Goal: Information Seeking & Learning: Learn about a topic

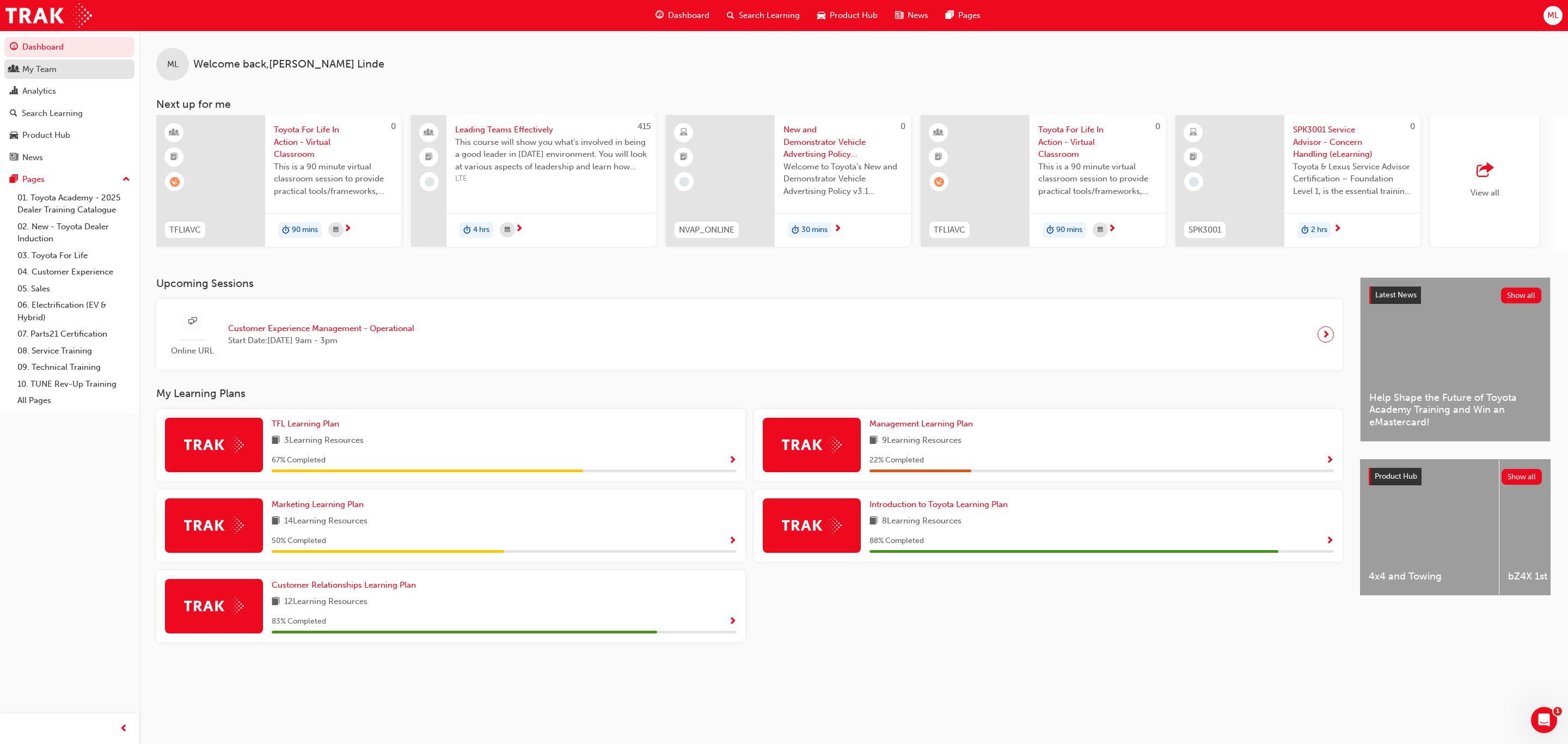
click at [38, 70] on div "My Team" at bounding box center [40, 69] width 34 height 13
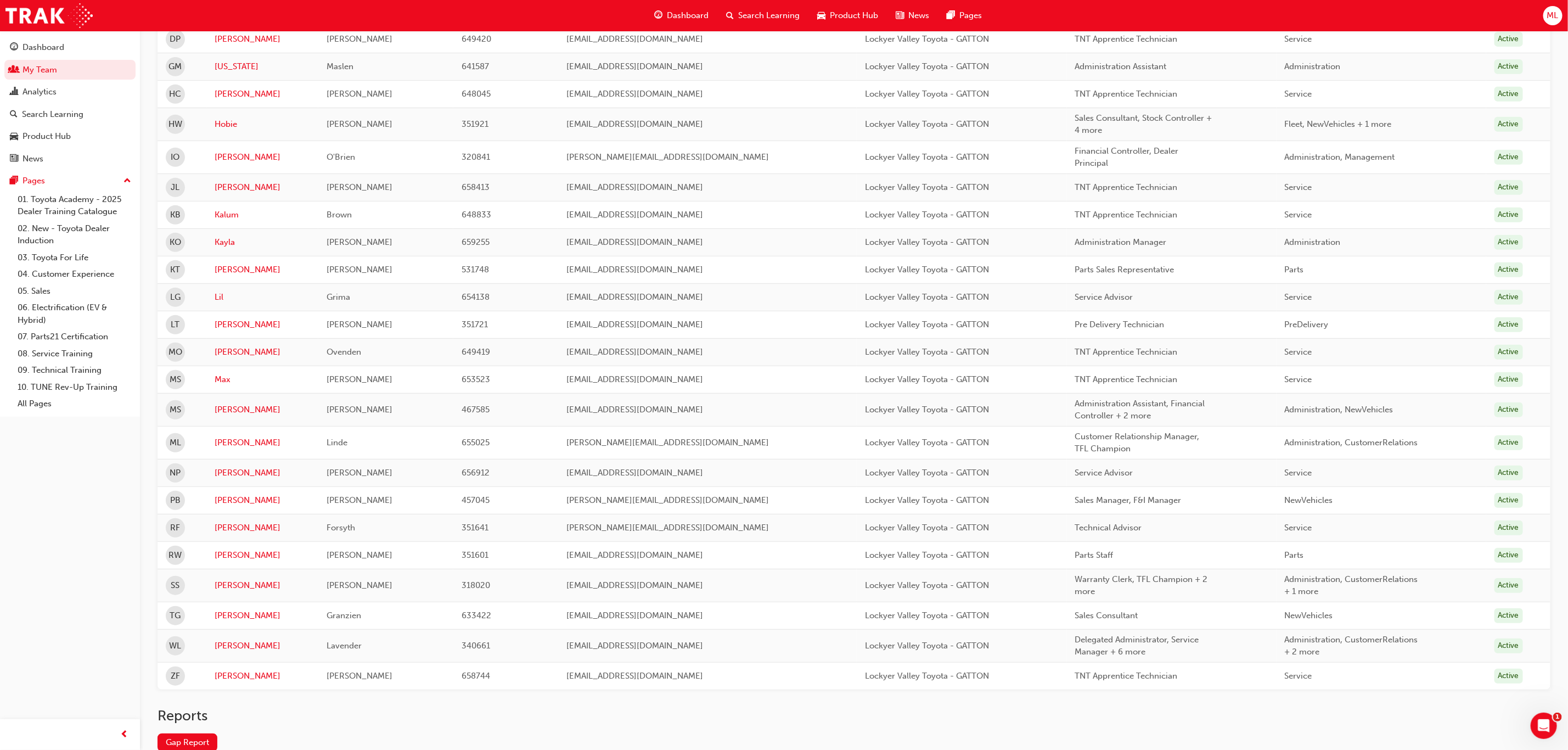
scroll to position [330, 0]
click at [231, 442] on link "[PERSON_NAME]" at bounding box center [263, 441] width 96 height 13
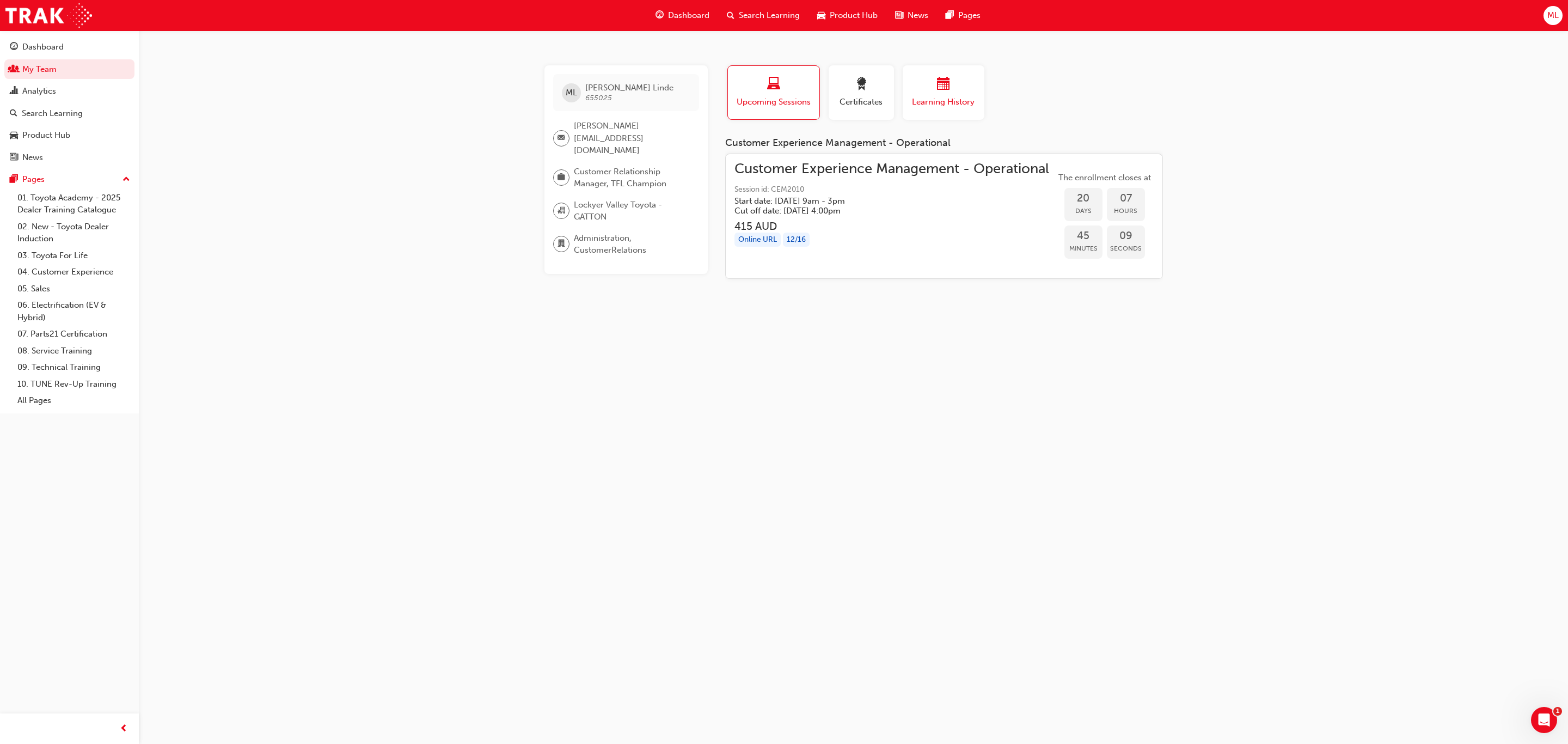
click at [944, 93] on div "button" at bounding box center [943, 86] width 65 height 17
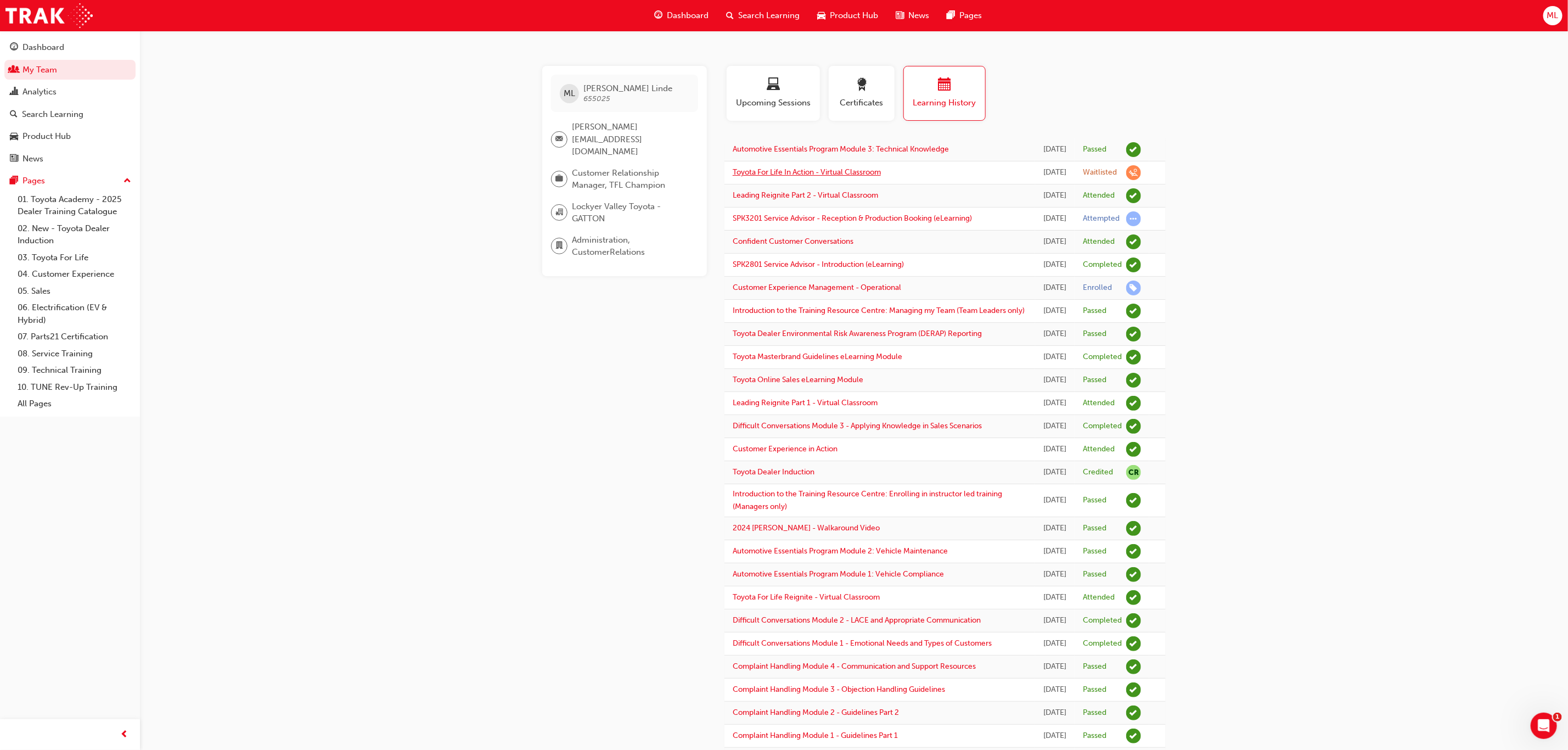
click at [781, 175] on link "Toyota For Life In Action - Virtual Classroom" at bounding box center [807, 172] width 149 height 9
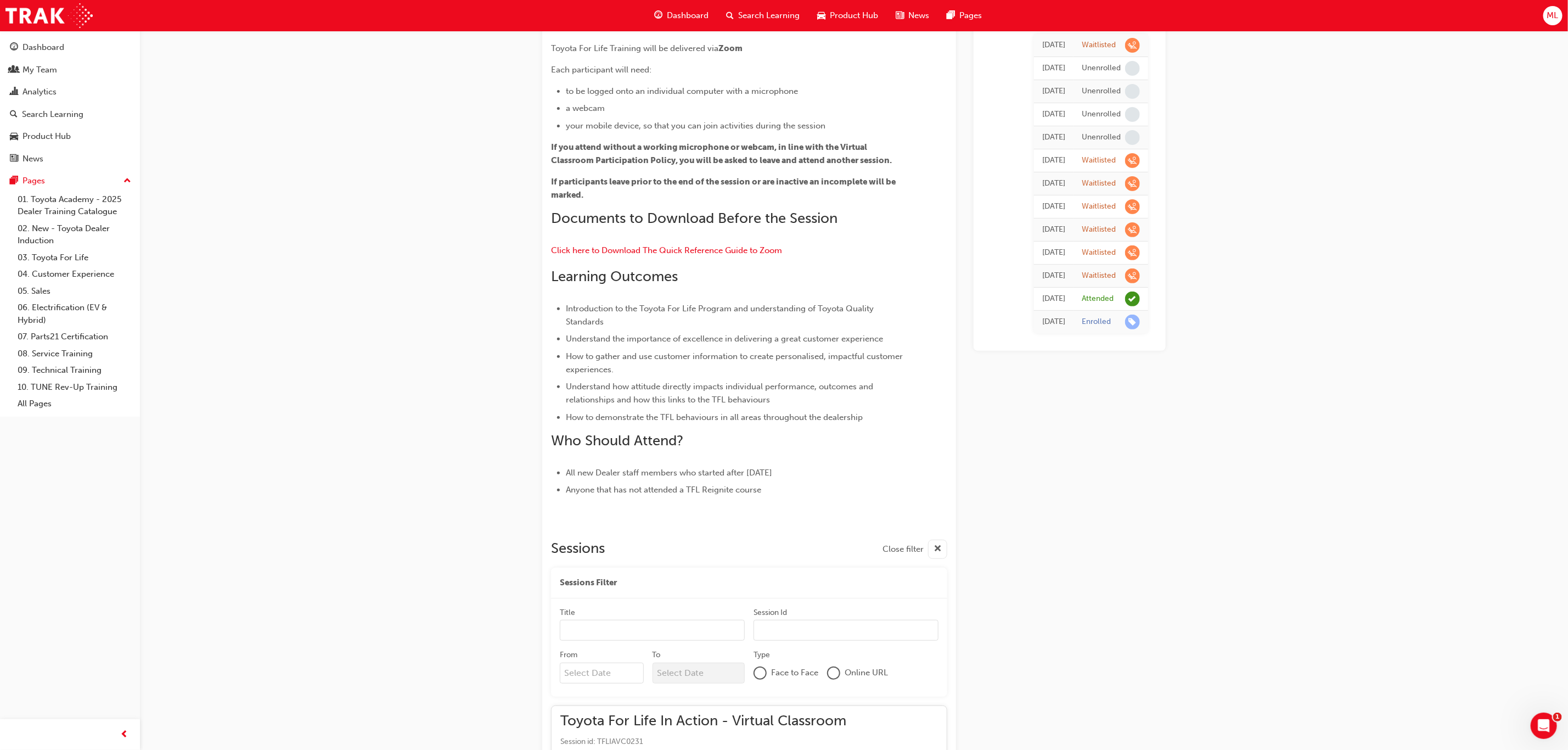
scroll to position [126, 0]
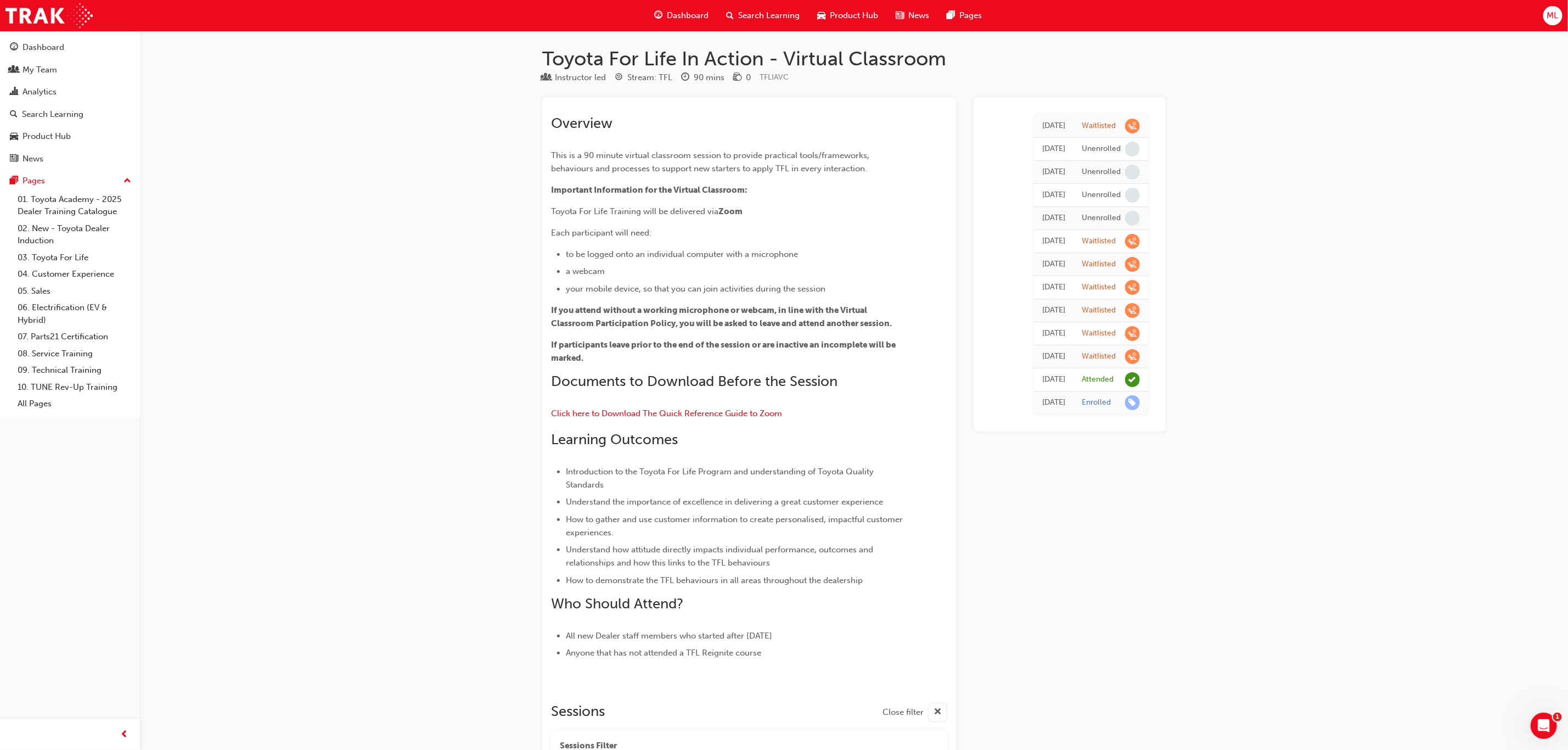
scroll to position [0, 0]
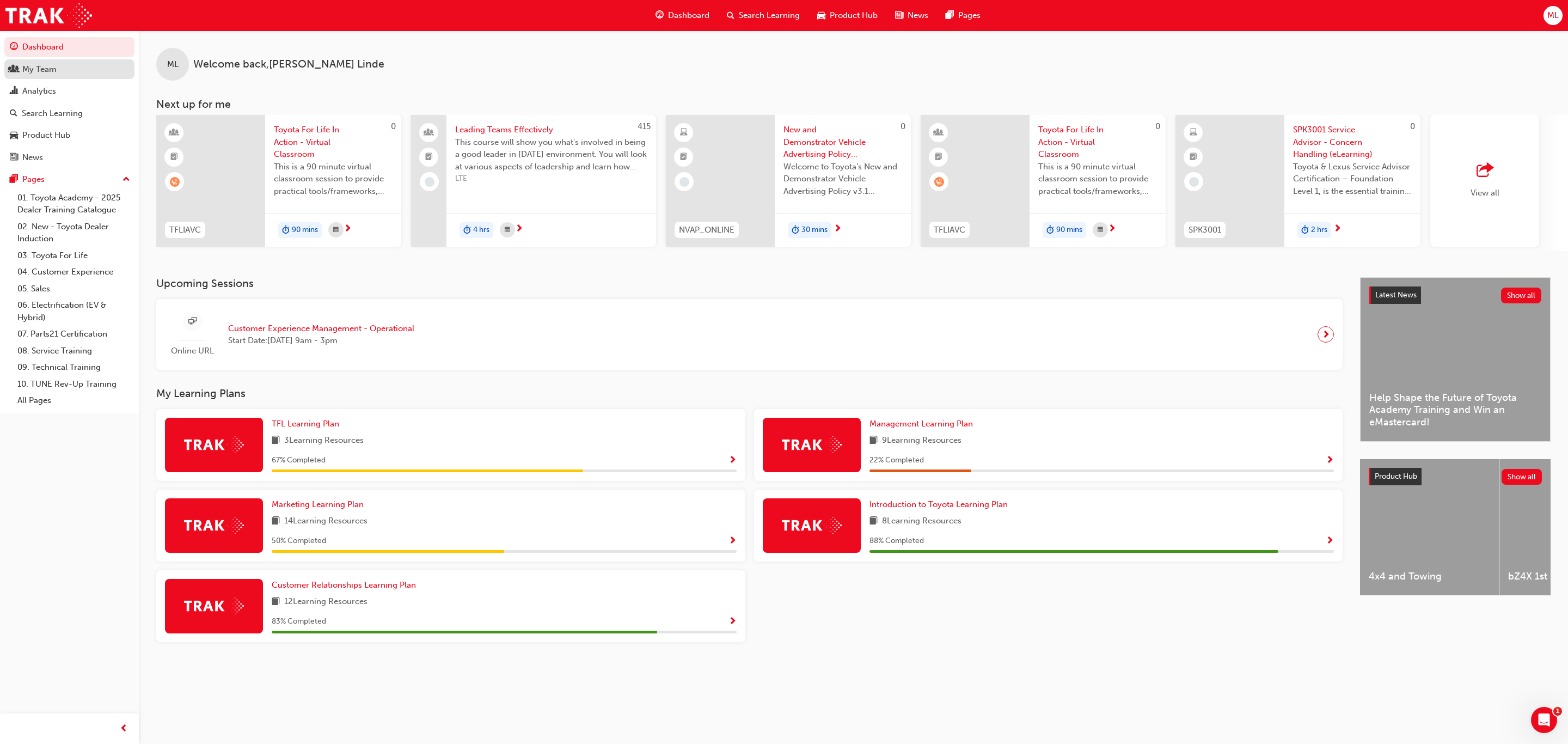
click at [33, 69] on div "My Team" at bounding box center [40, 69] width 34 height 13
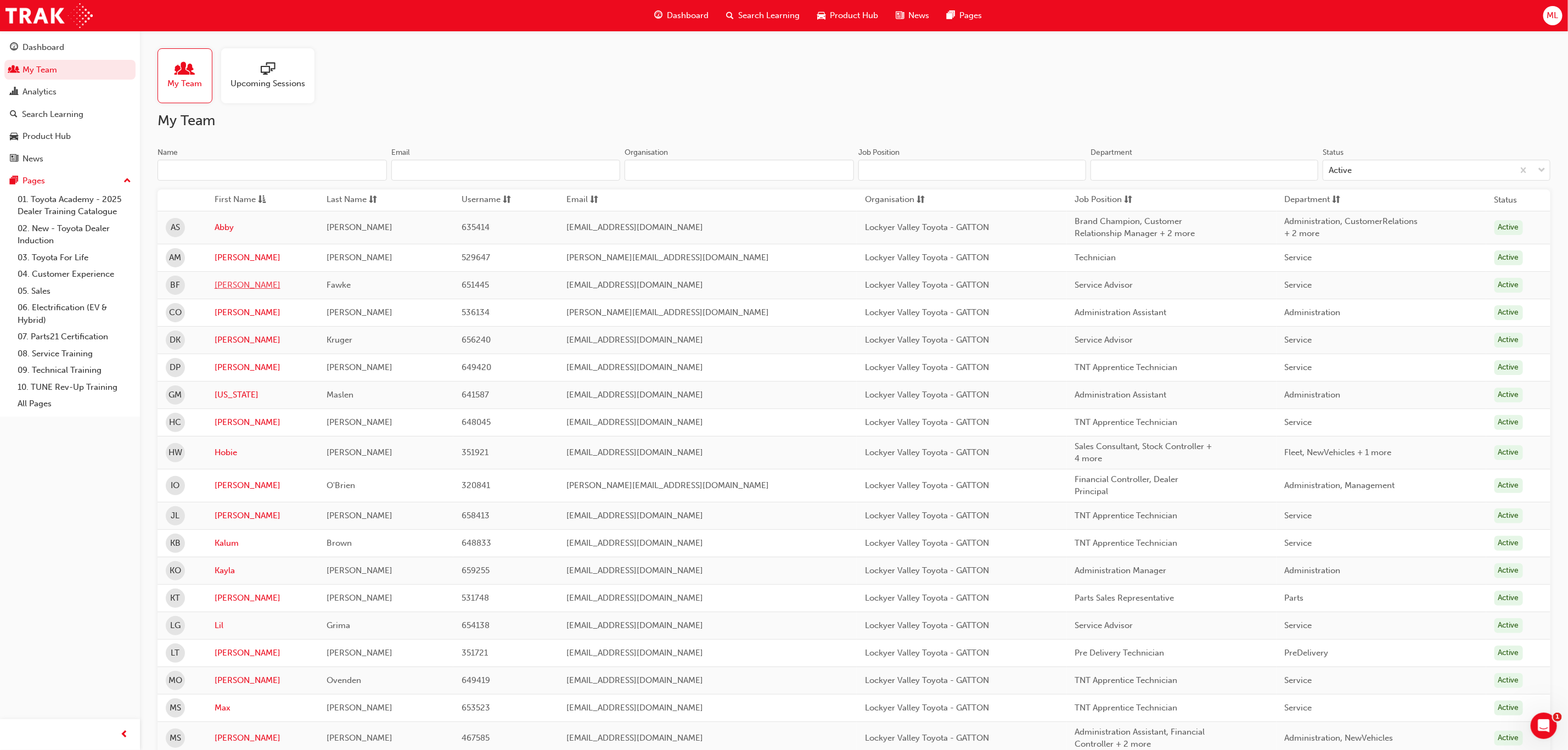
click at [234, 284] on link "[PERSON_NAME]" at bounding box center [263, 285] width 96 height 13
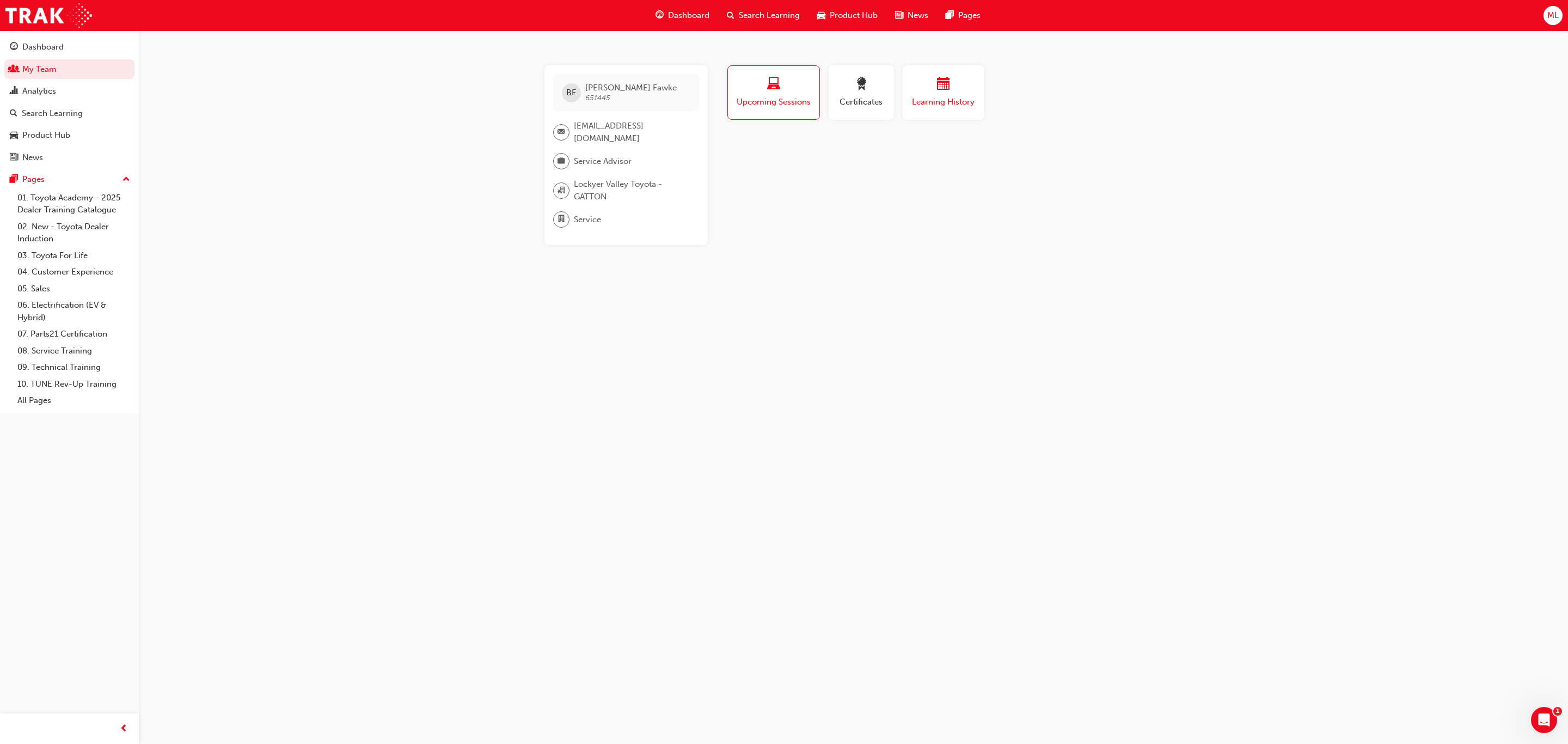
click at [919, 96] on span "Learning History" at bounding box center [943, 102] width 65 height 13
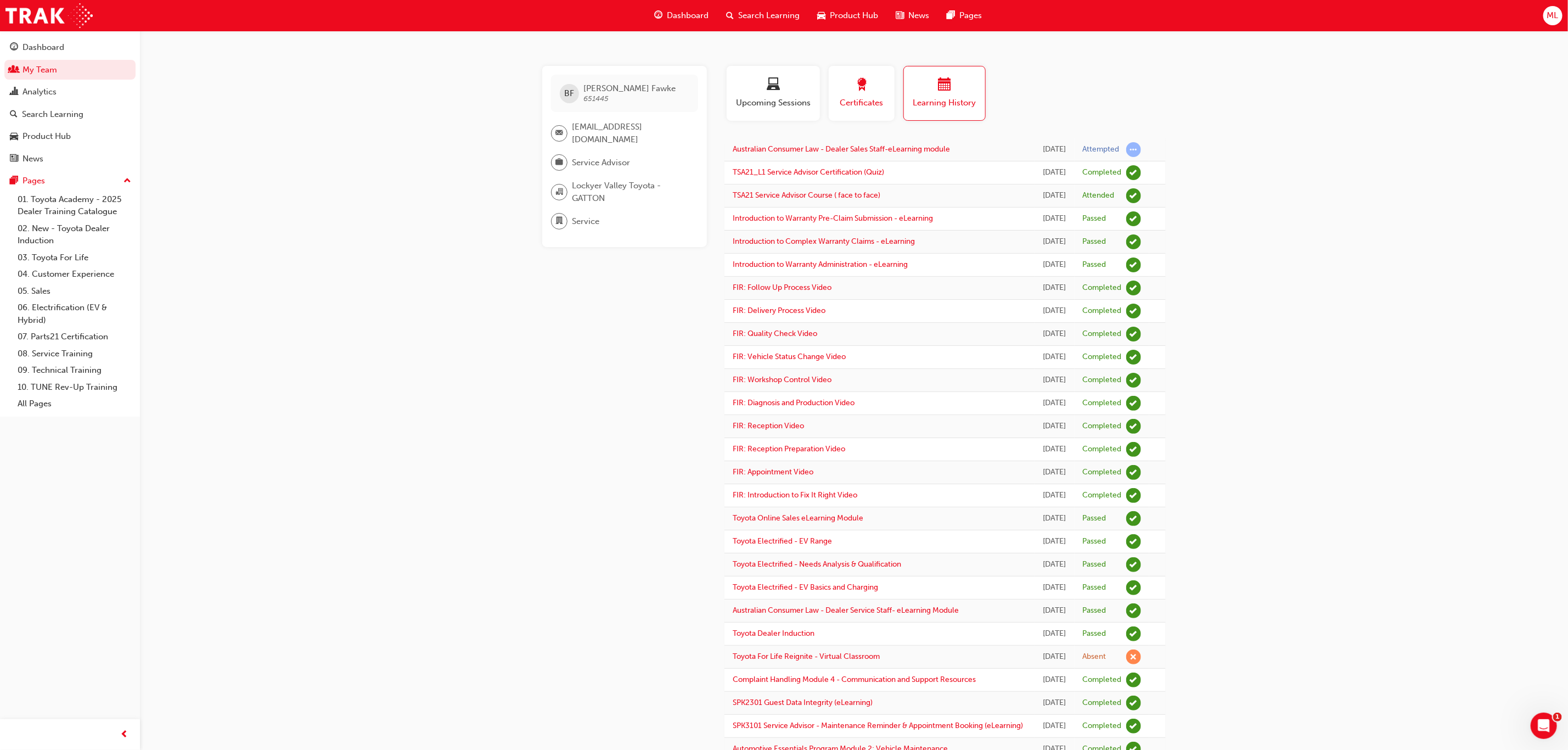
click at [868, 99] on span "Certificates" at bounding box center [862, 102] width 49 height 13
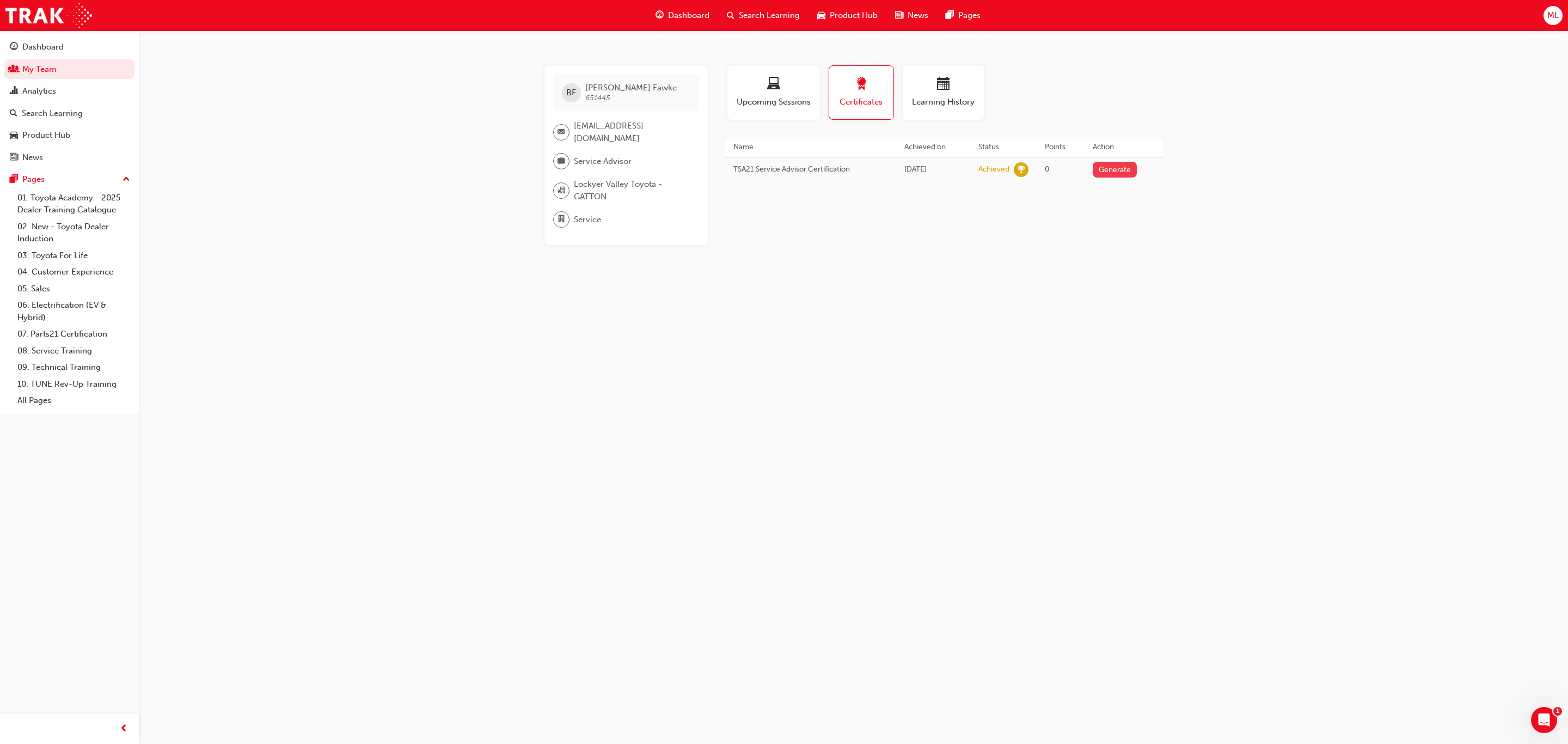
click at [1112, 170] on button "Generate" at bounding box center [1115, 170] width 44 height 16
click at [1104, 167] on link "Download PDF" at bounding box center [1111, 168] width 50 height 9
click at [44, 66] on link "My Team" at bounding box center [69, 69] width 130 height 20
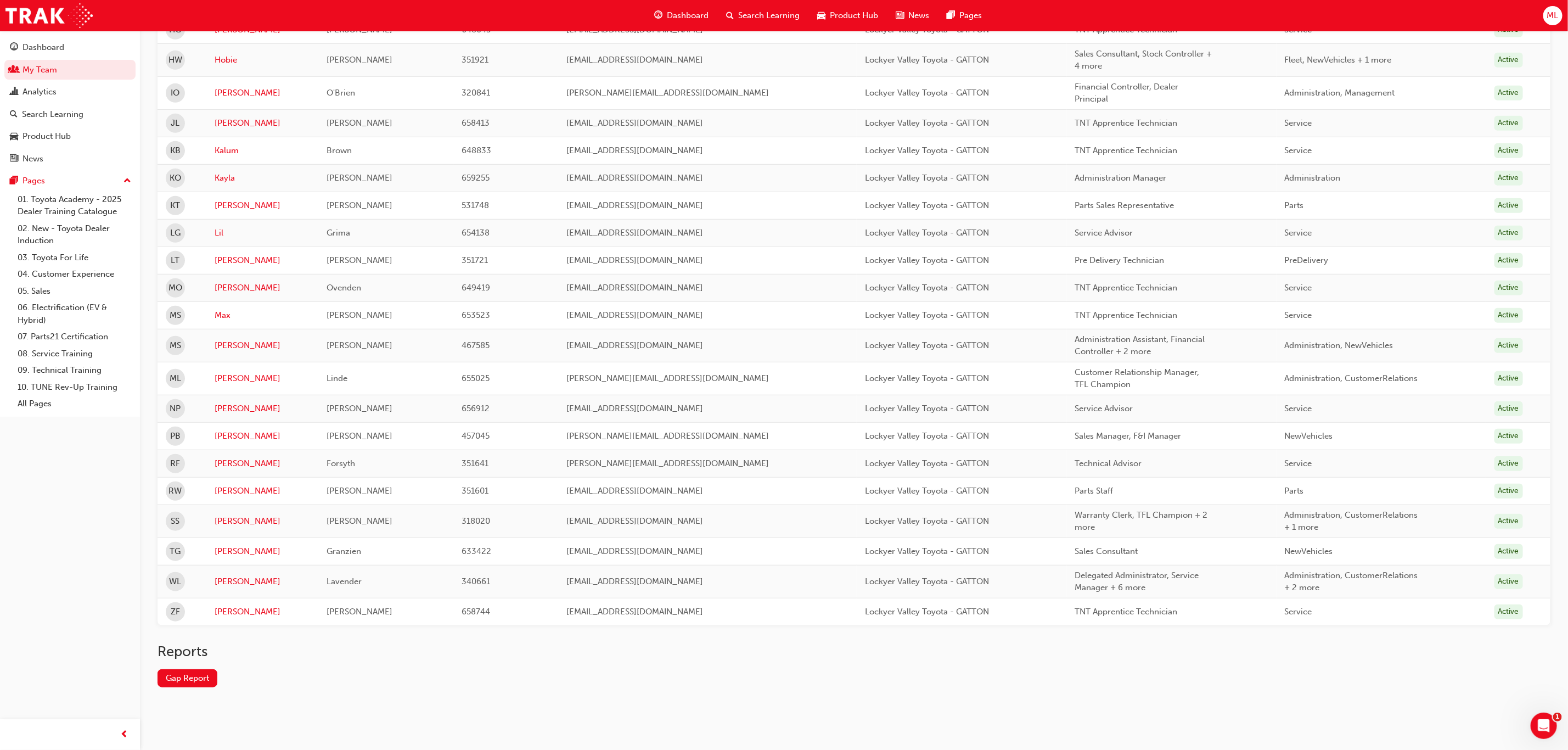
scroll to position [400, 0]
click at [223, 581] on link "[PERSON_NAME]" at bounding box center [263, 581] width 96 height 13
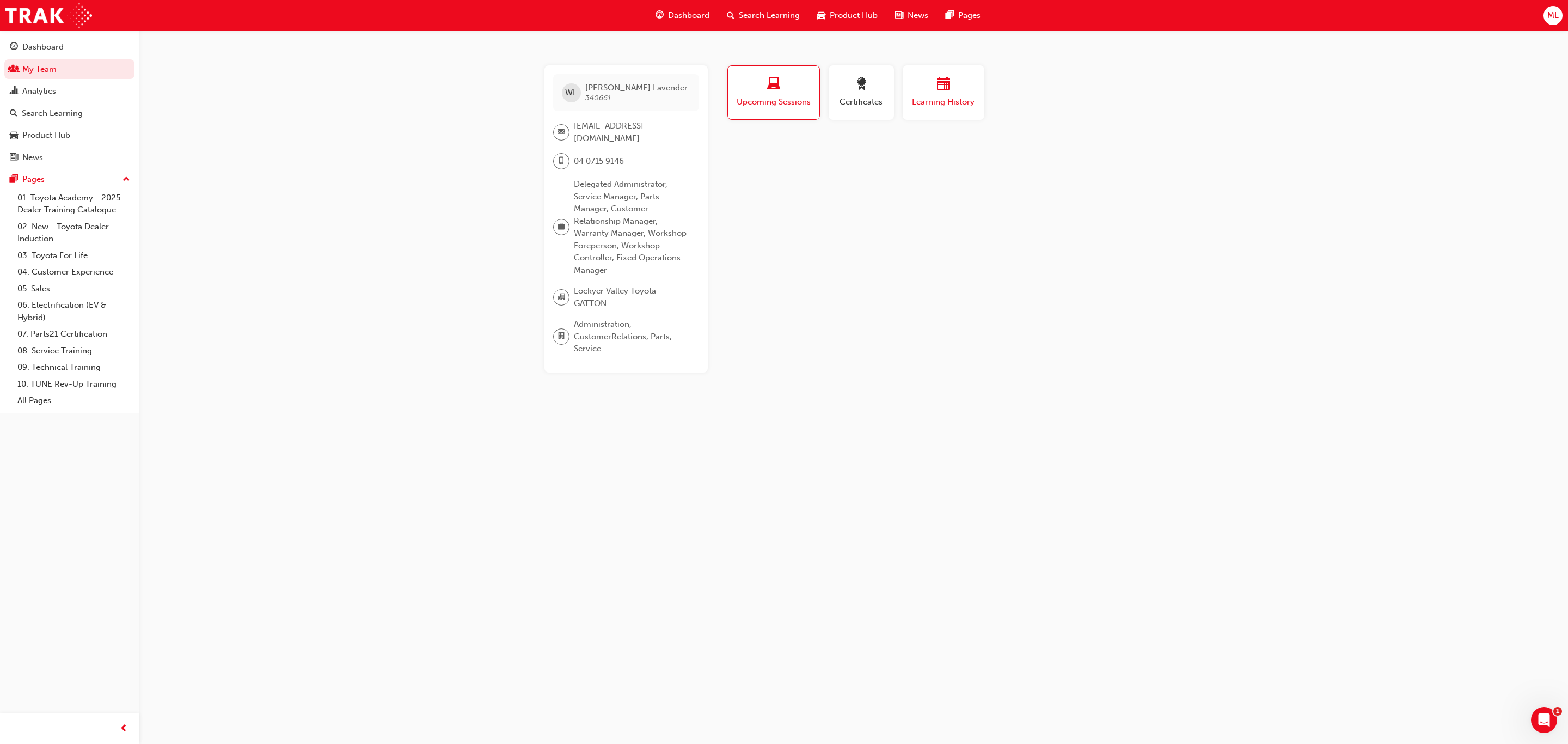
click at [939, 98] on span "Learning History" at bounding box center [943, 102] width 65 height 13
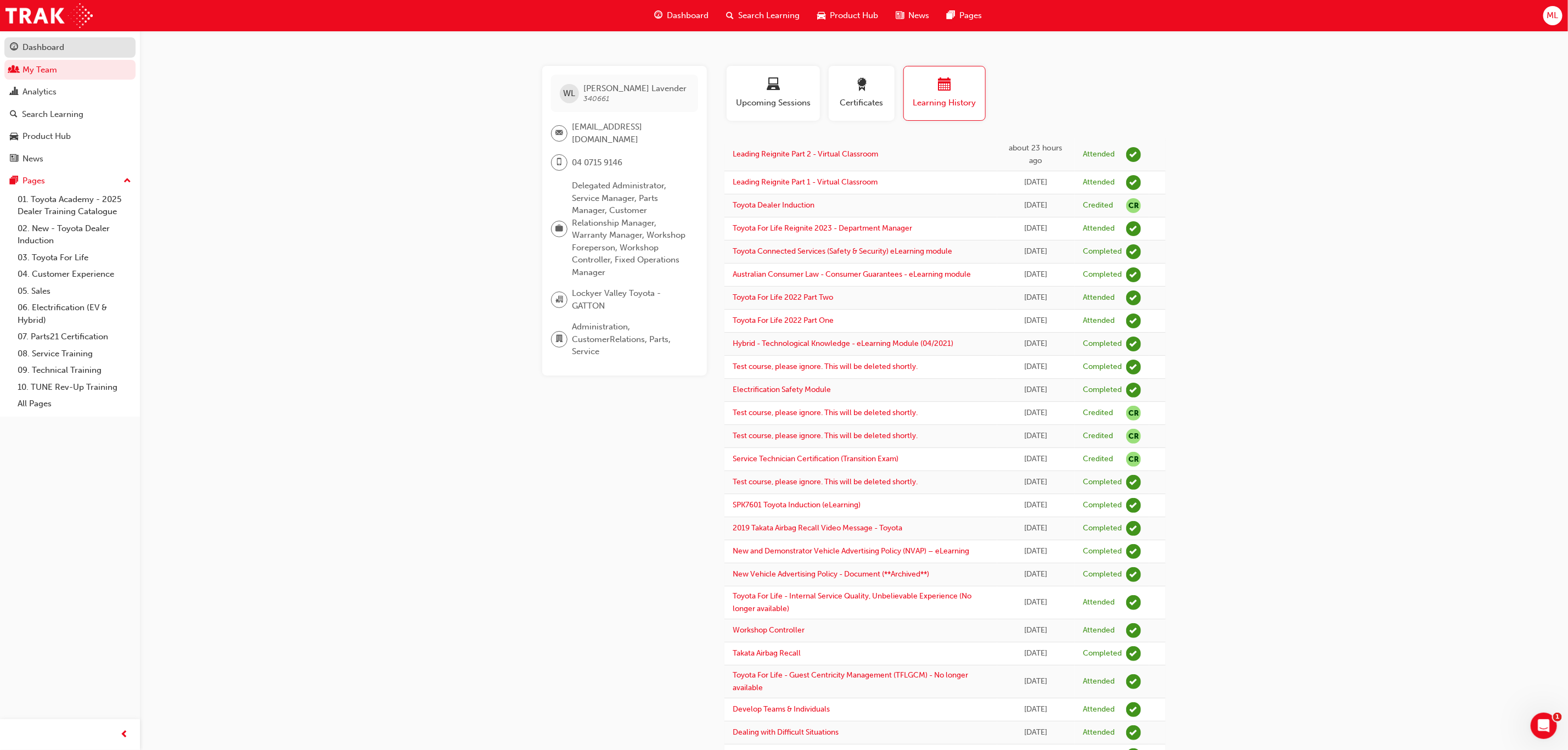
click at [37, 46] on div "Dashboard" at bounding box center [44, 47] width 42 height 13
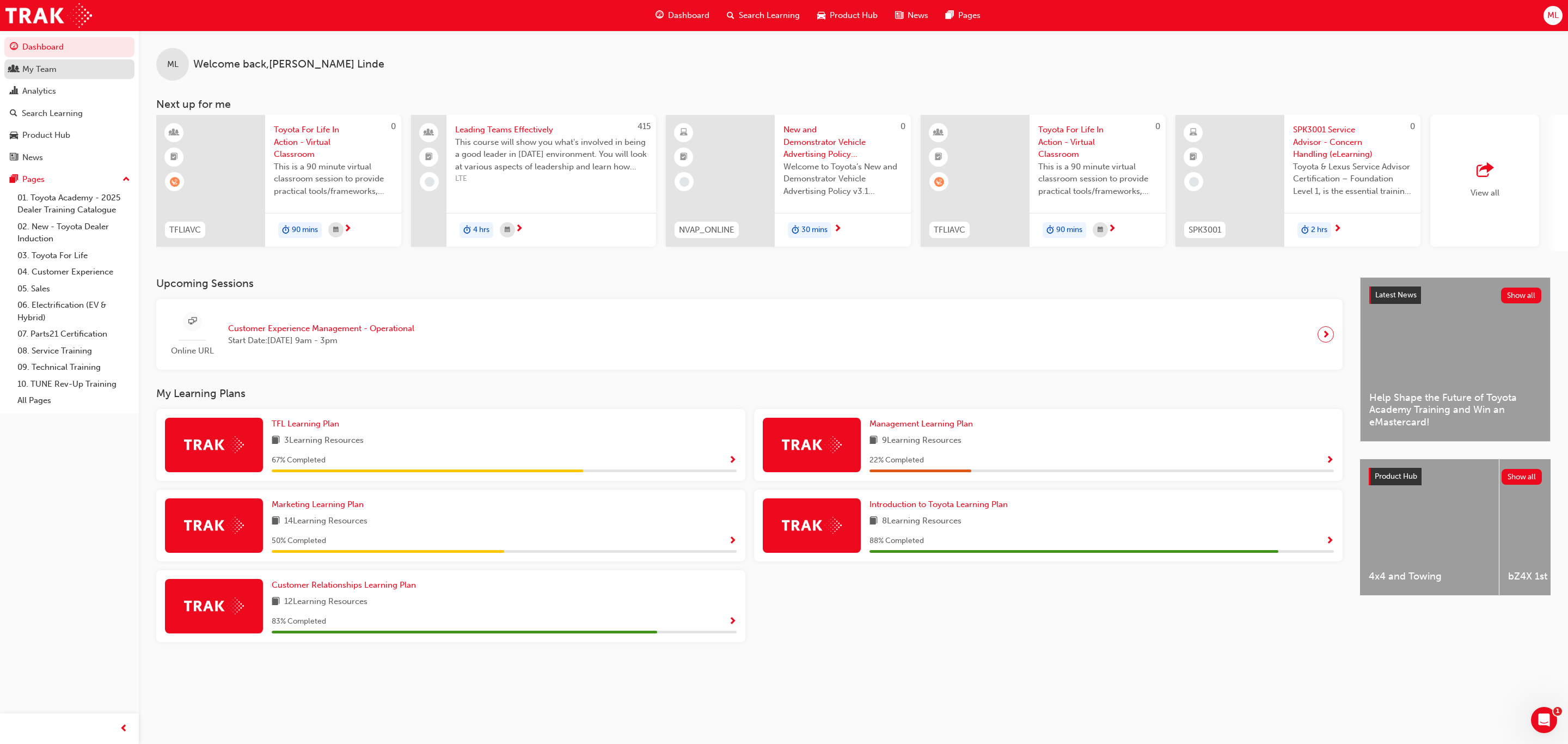
click at [55, 68] on div "My Team" at bounding box center [40, 69] width 34 height 13
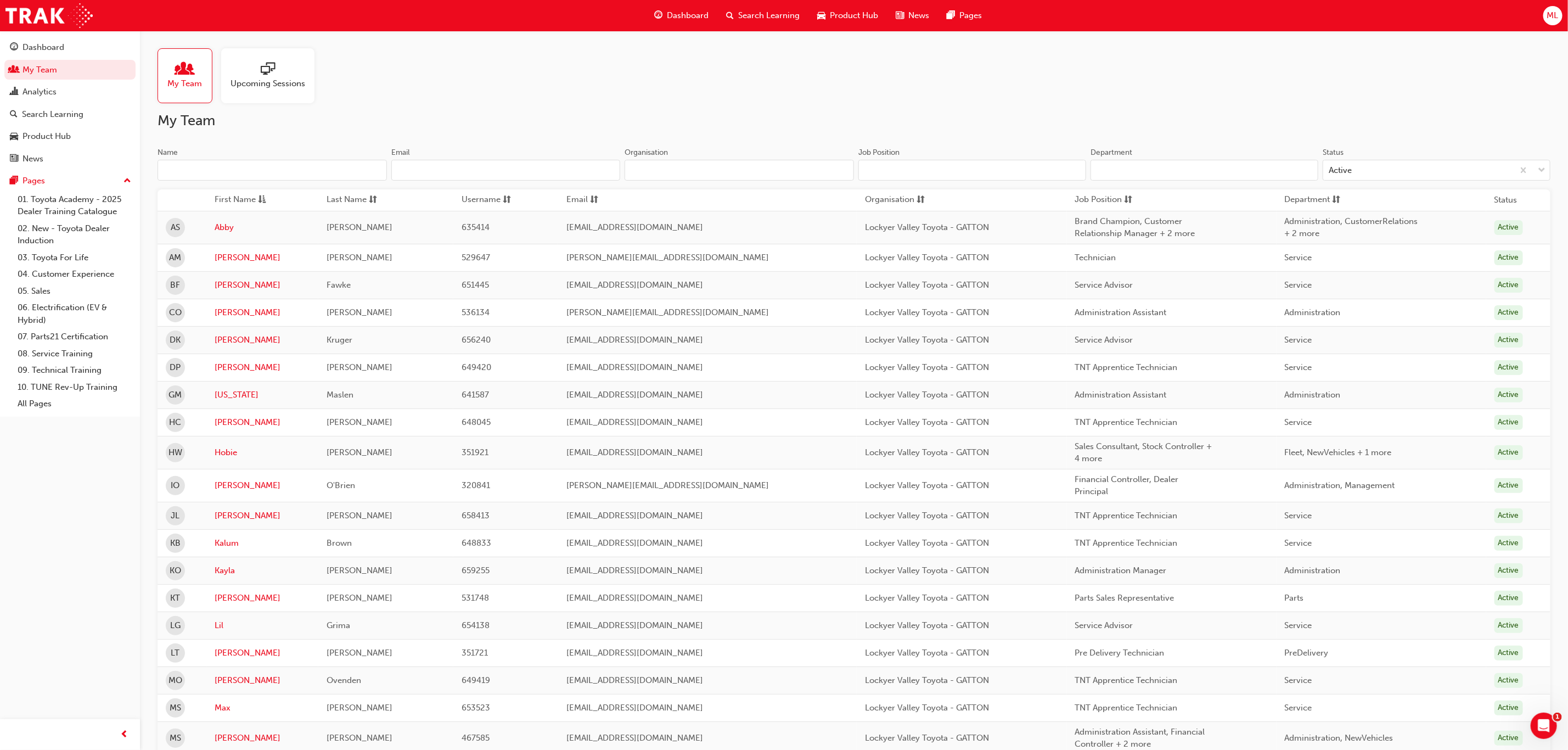
click at [275, 84] on span "Upcoming Sessions" at bounding box center [268, 83] width 75 height 13
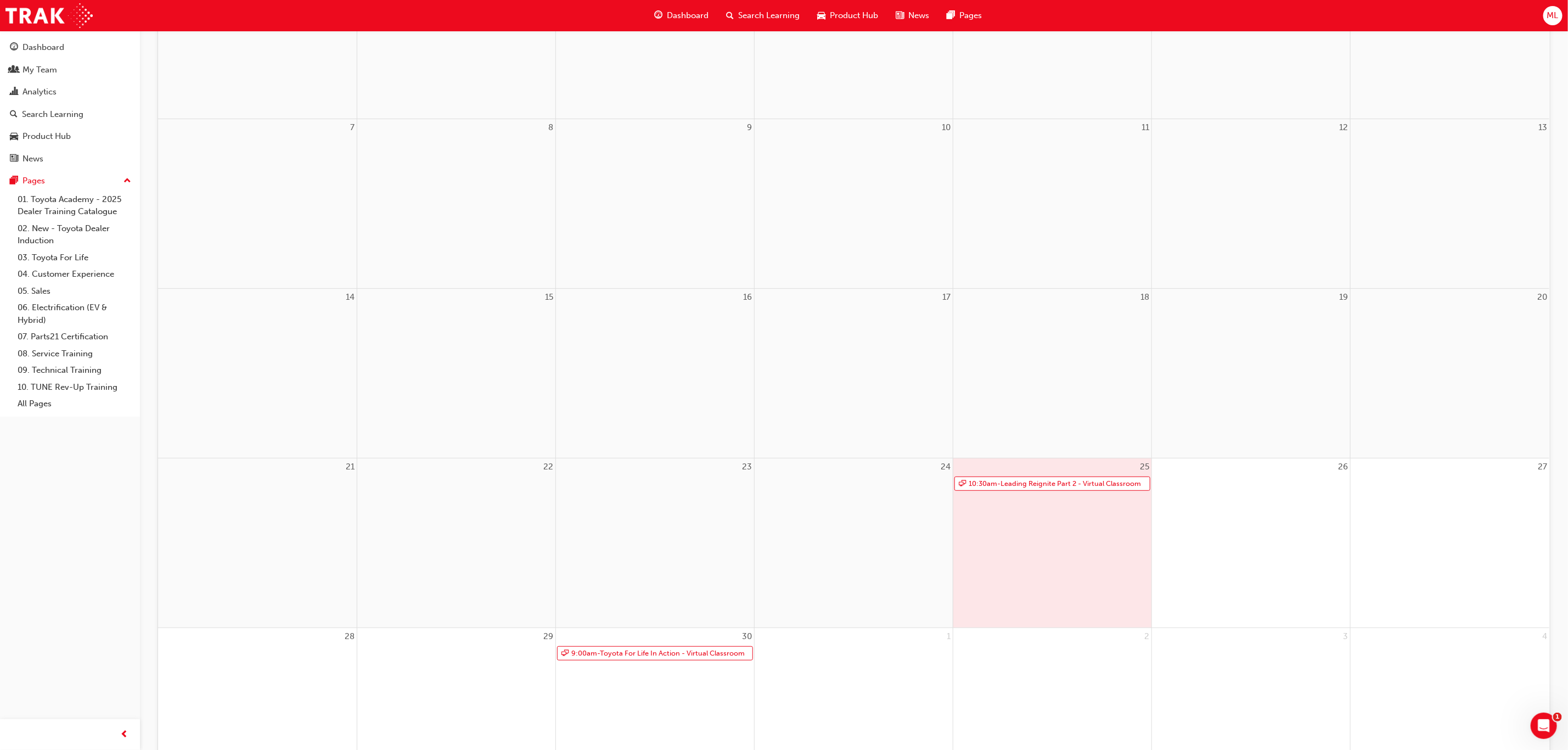
scroll to position [247, 0]
click at [1013, 485] on link "10:30am - Leading Reignite Part 2 - Virtual Classroom" at bounding box center [1052, 481] width 196 height 15
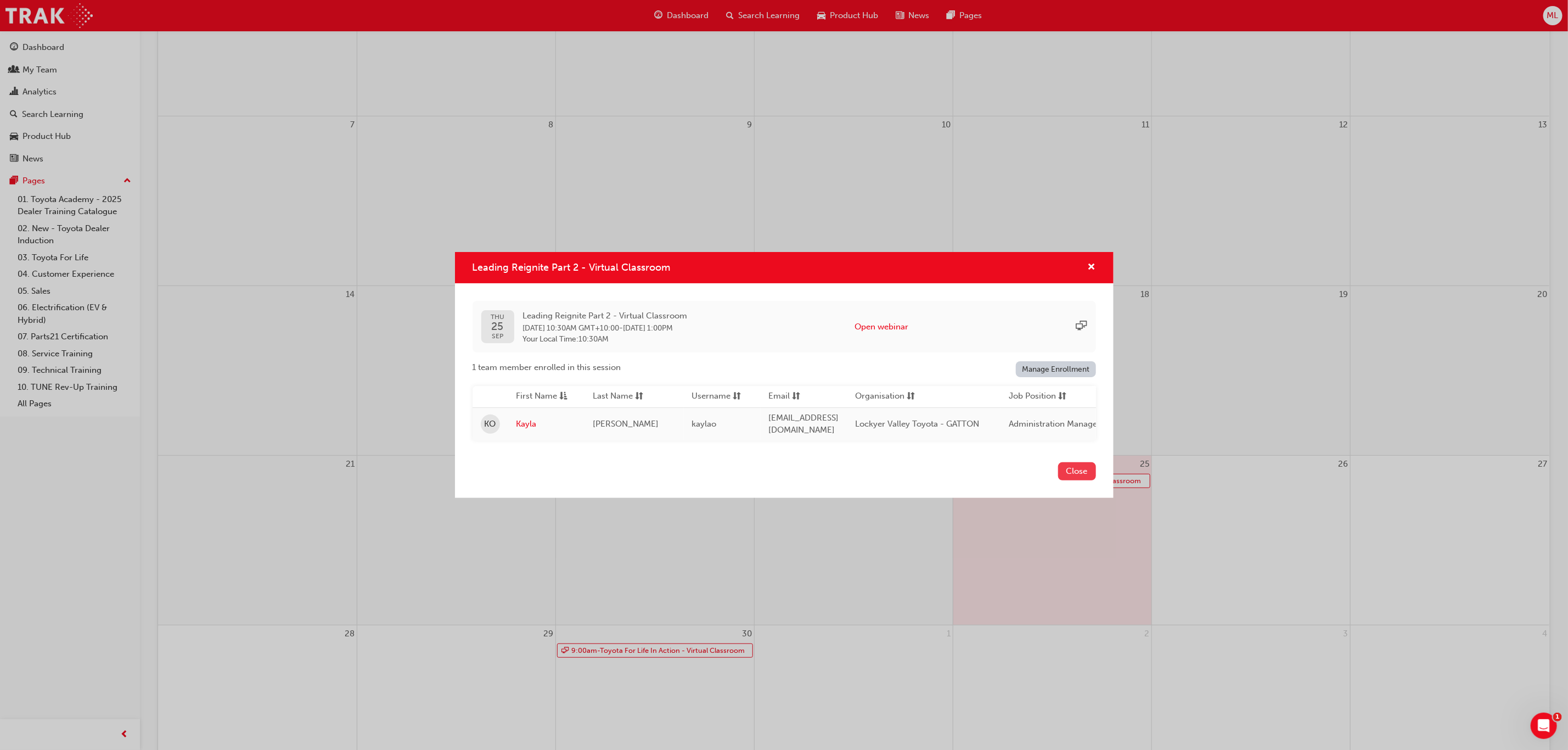
click at [1077, 471] on button "Close" at bounding box center [1077, 471] width 38 height 18
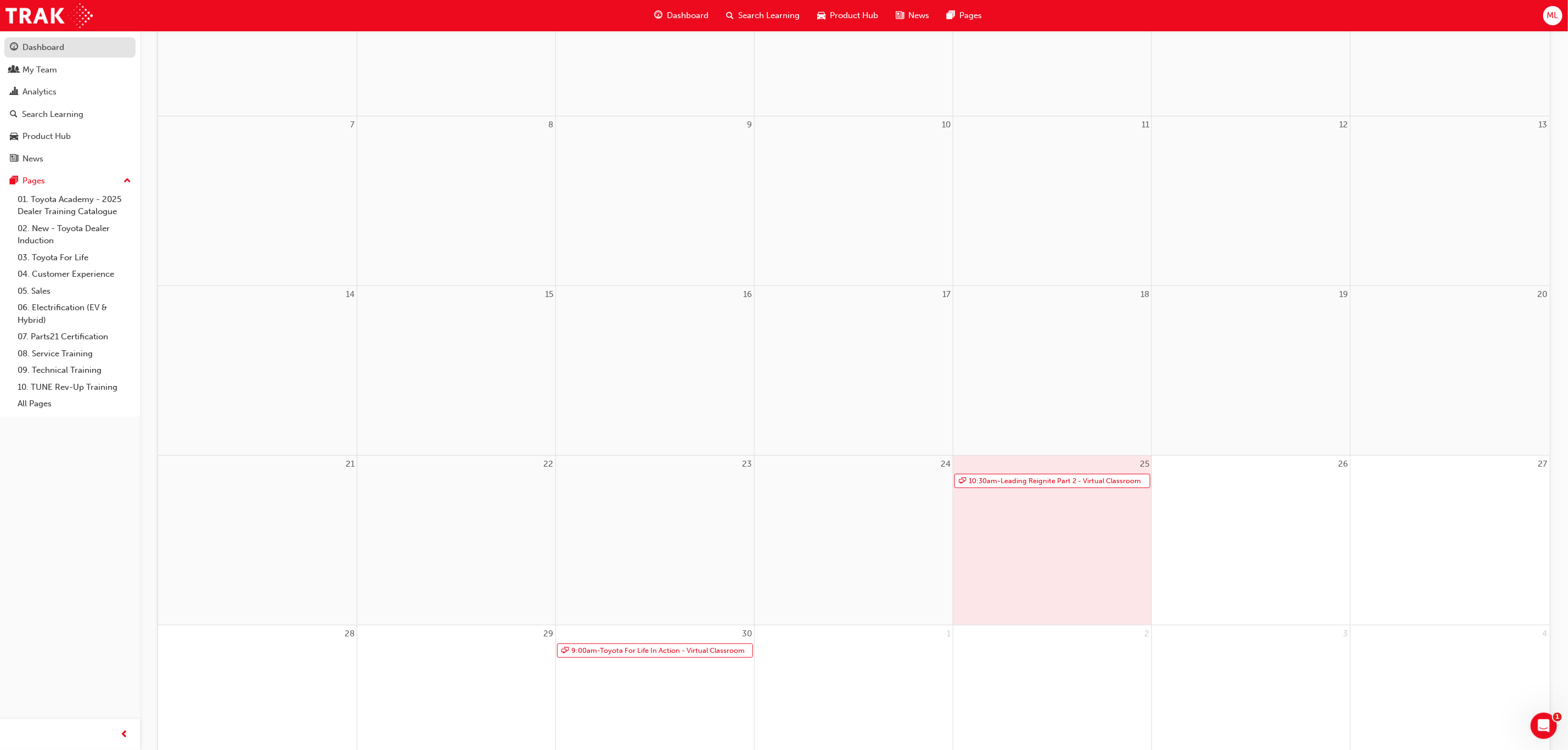
click at [53, 42] on div "Dashboard" at bounding box center [44, 47] width 42 height 13
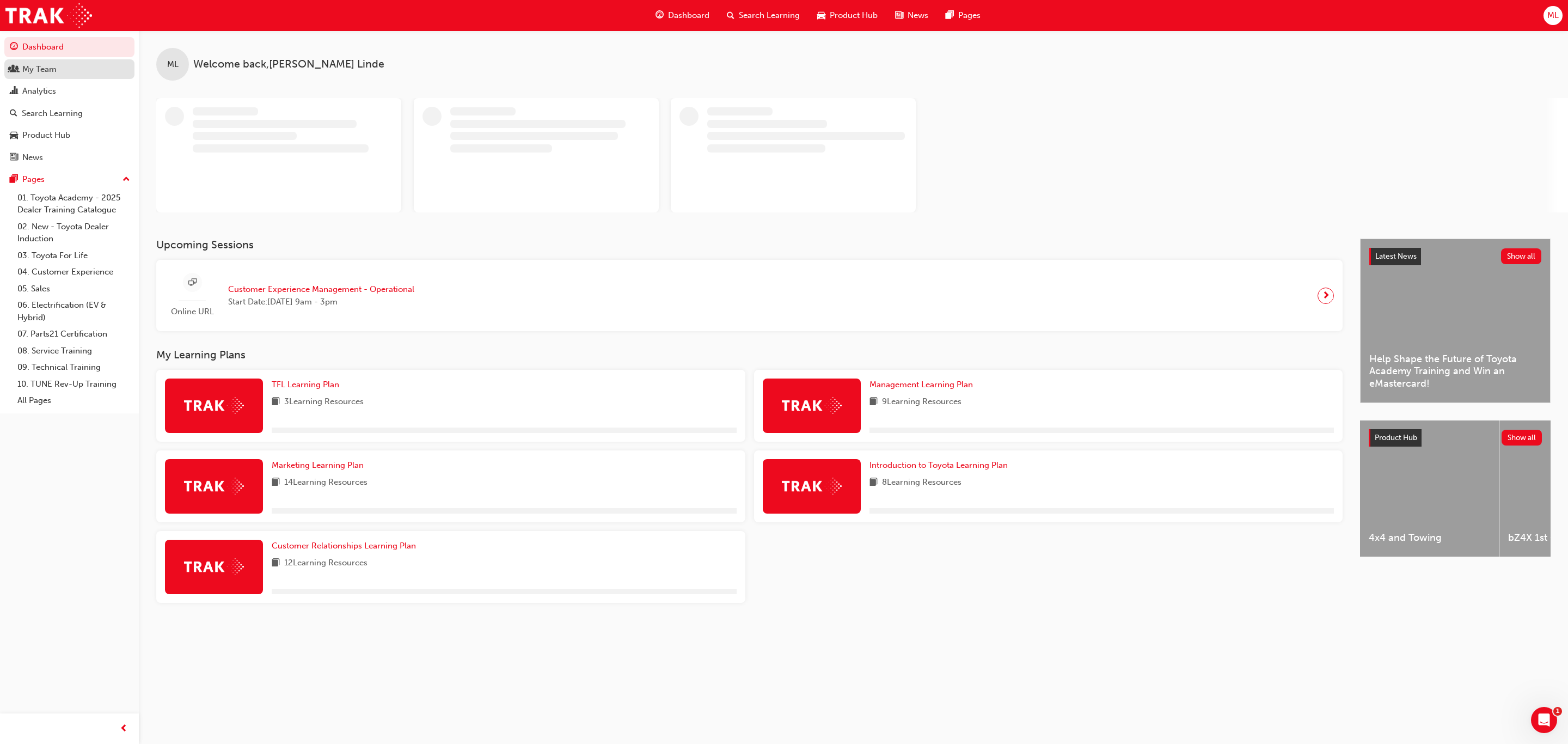
click at [53, 67] on div "My Team" at bounding box center [40, 69] width 34 height 13
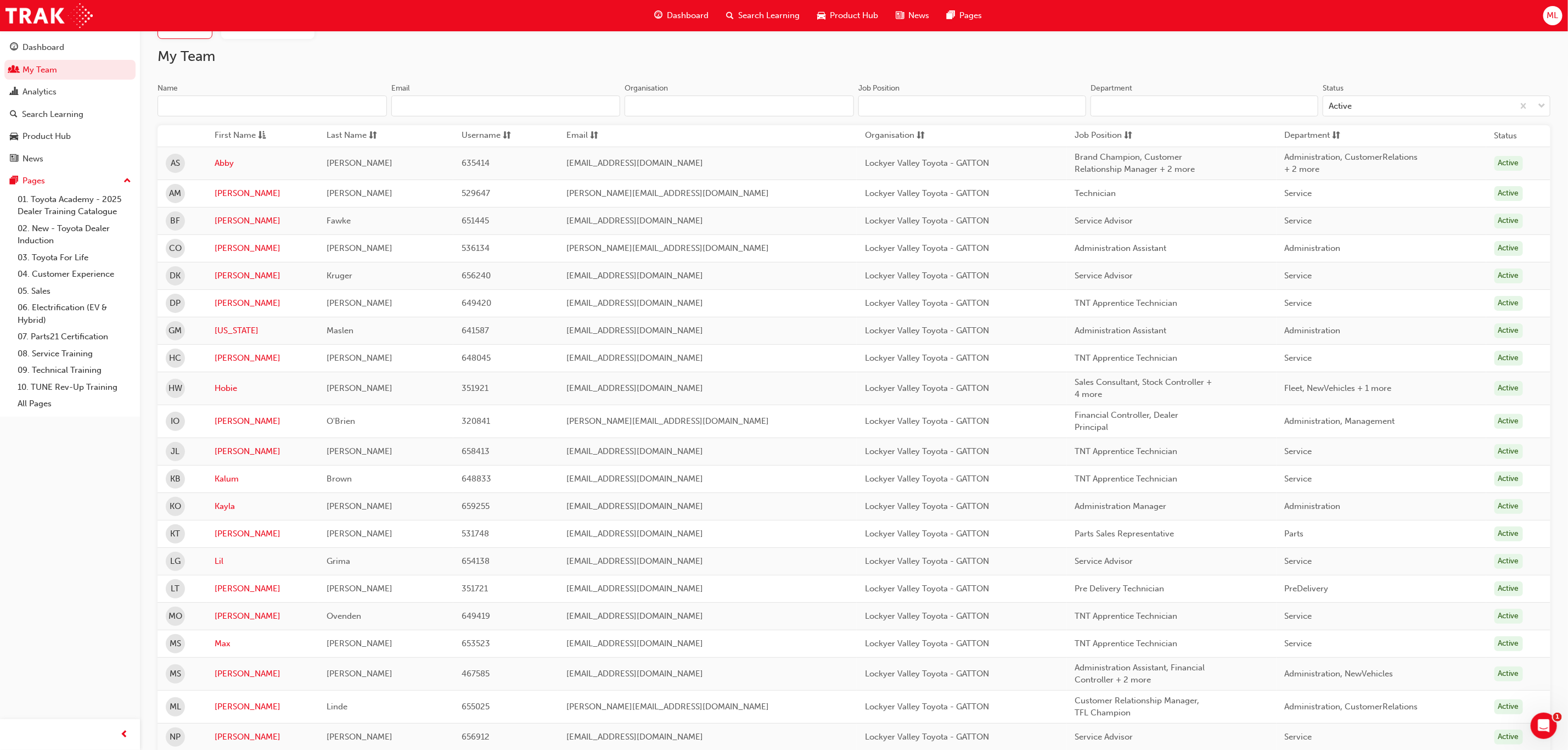
scroll to position [400, 0]
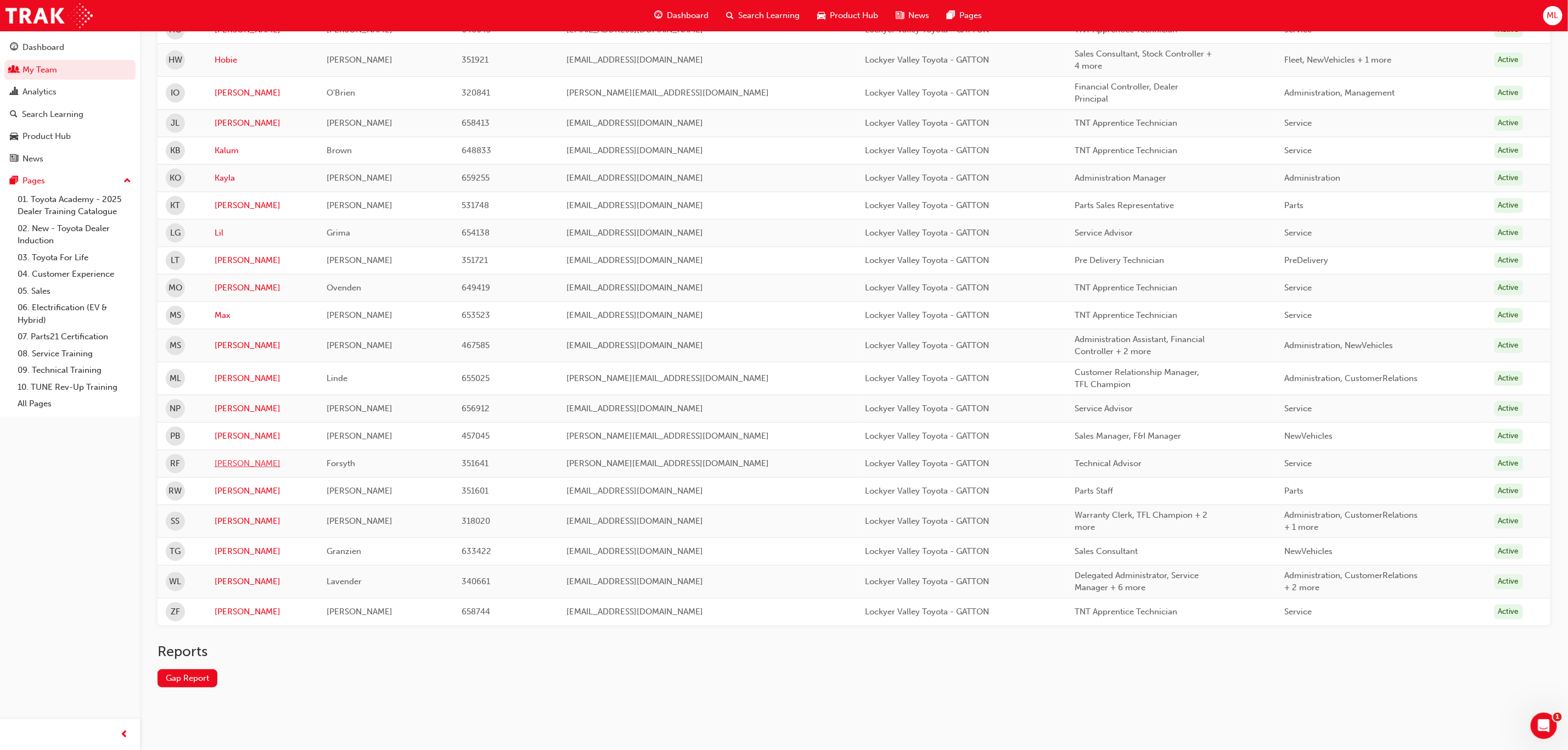
click at [226, 457] on link "[PERSON_NAME]" at bounding box center [263, 463] width 96 height 13
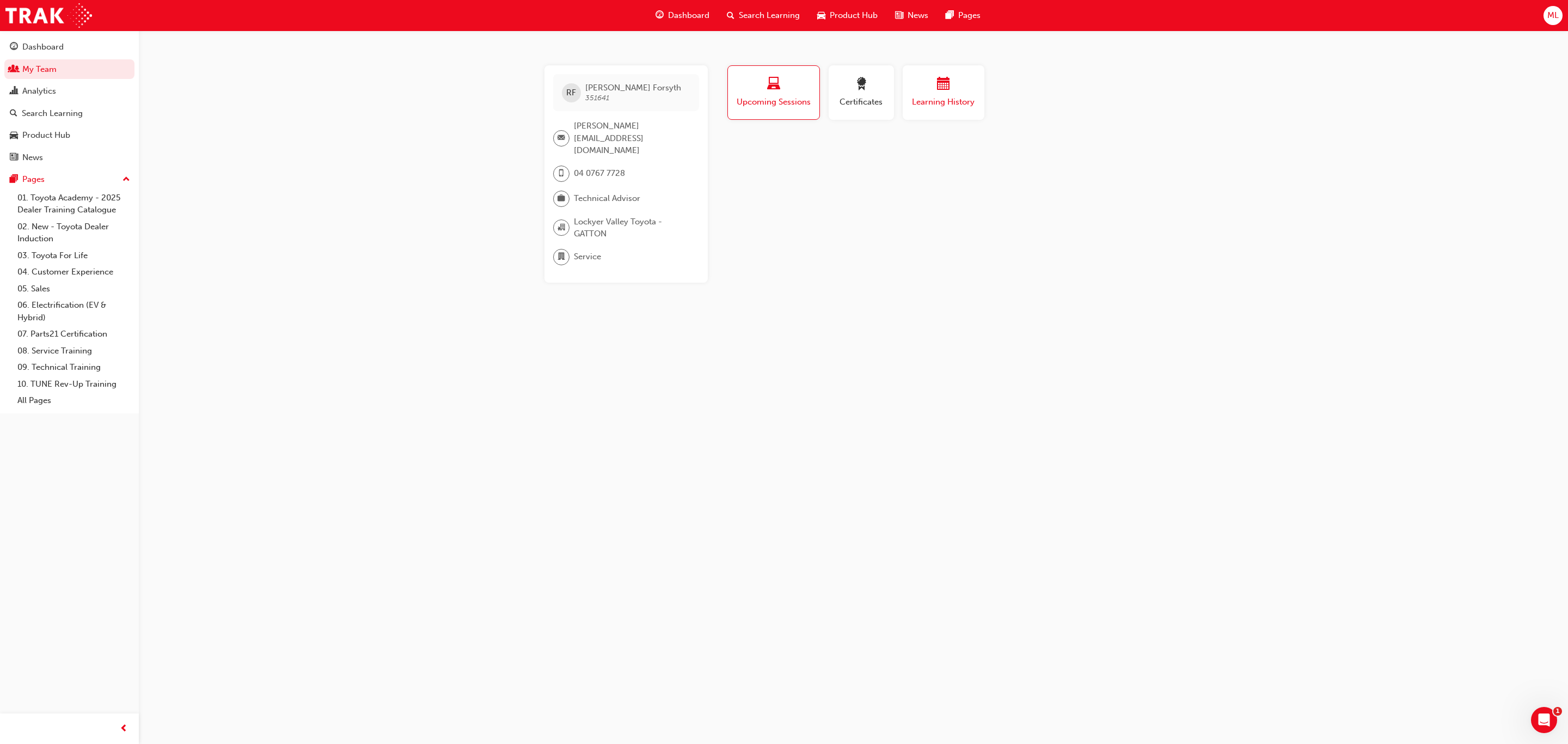
click at [911, 92] on div "button" at bounding box center [943, 86] width 65 height 17
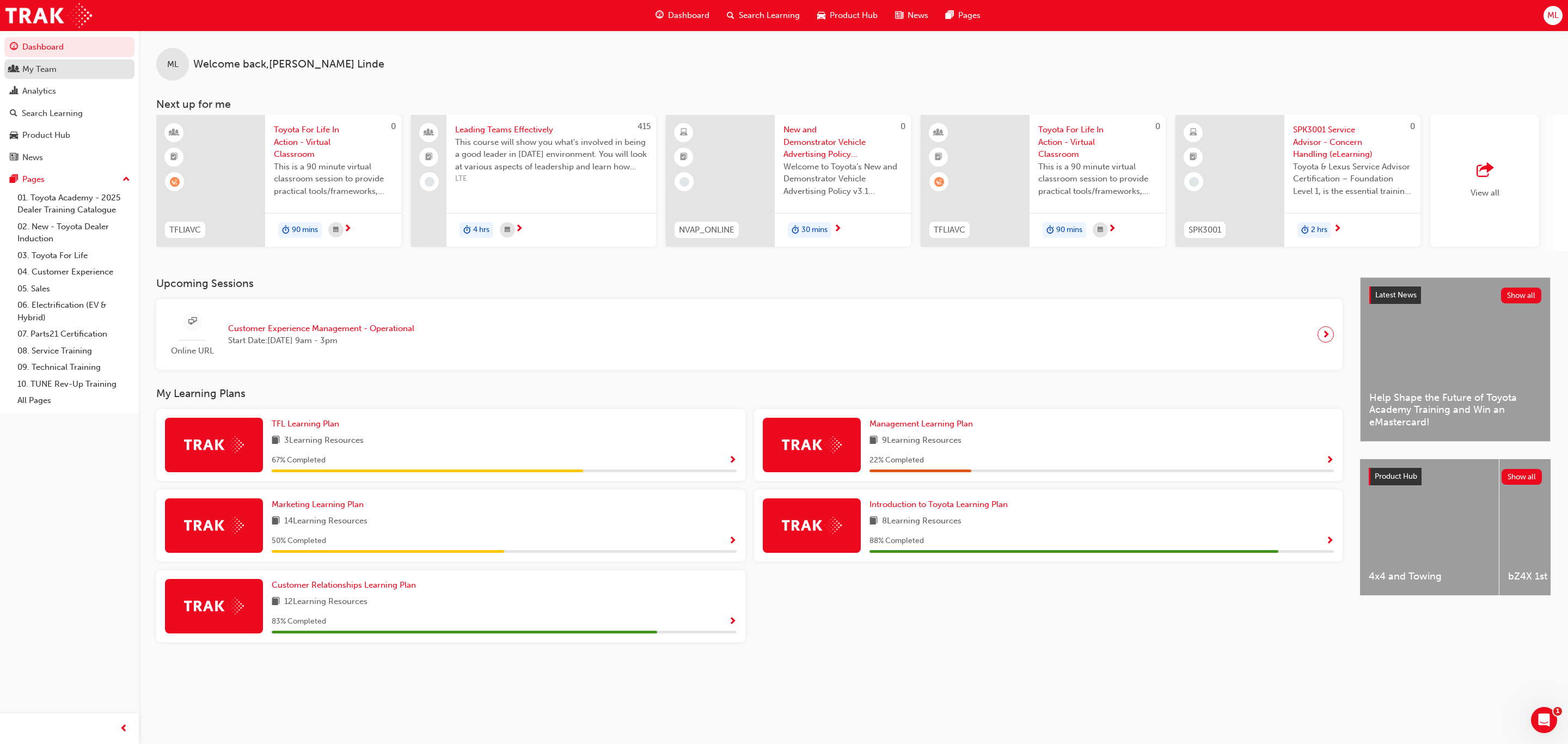
click at [43, 68] on div "My Team" at bounding box center [40, 69] width 34 height 13
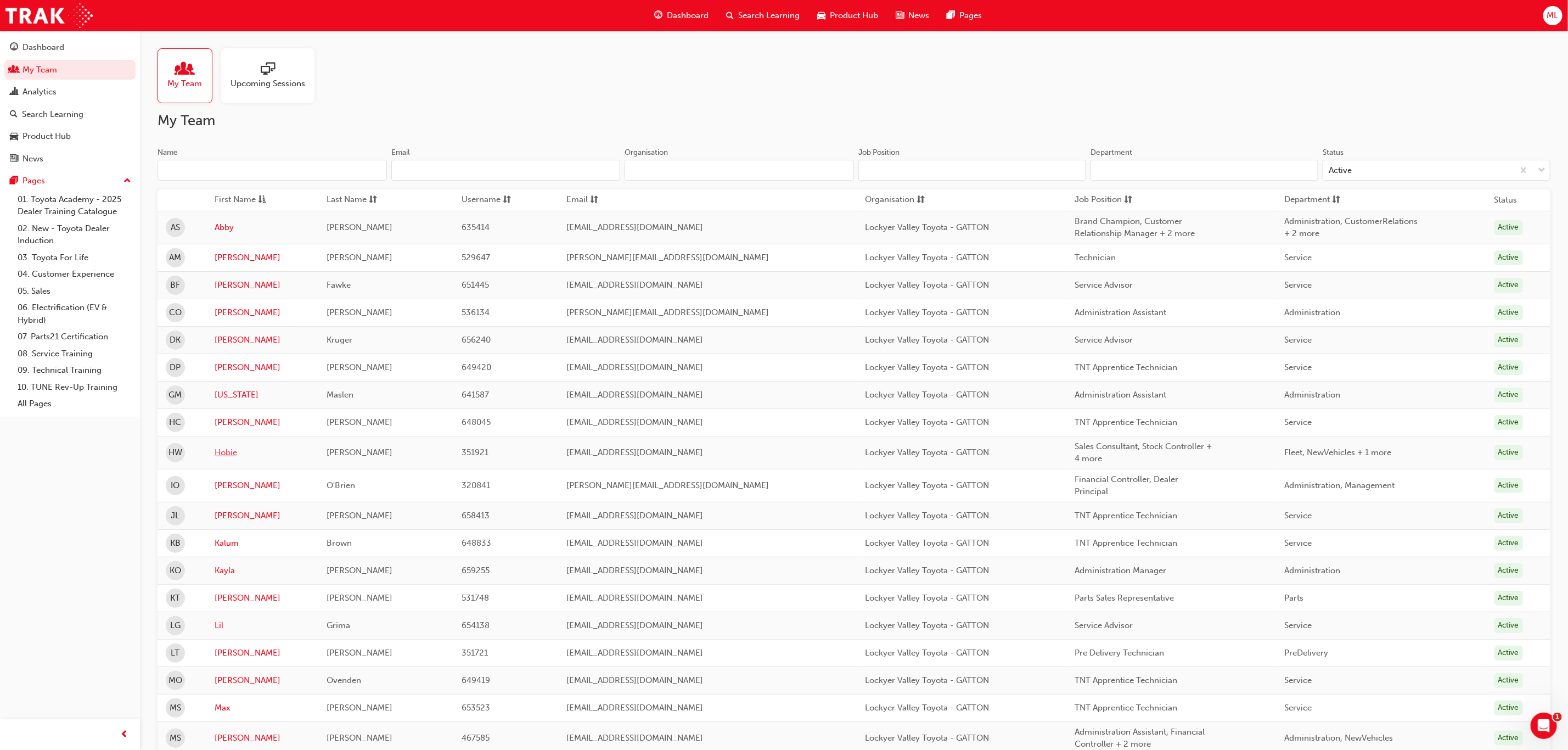
click at [226, 455] on link "Hobie" at bounding box center [263, 452] width 96 height 13
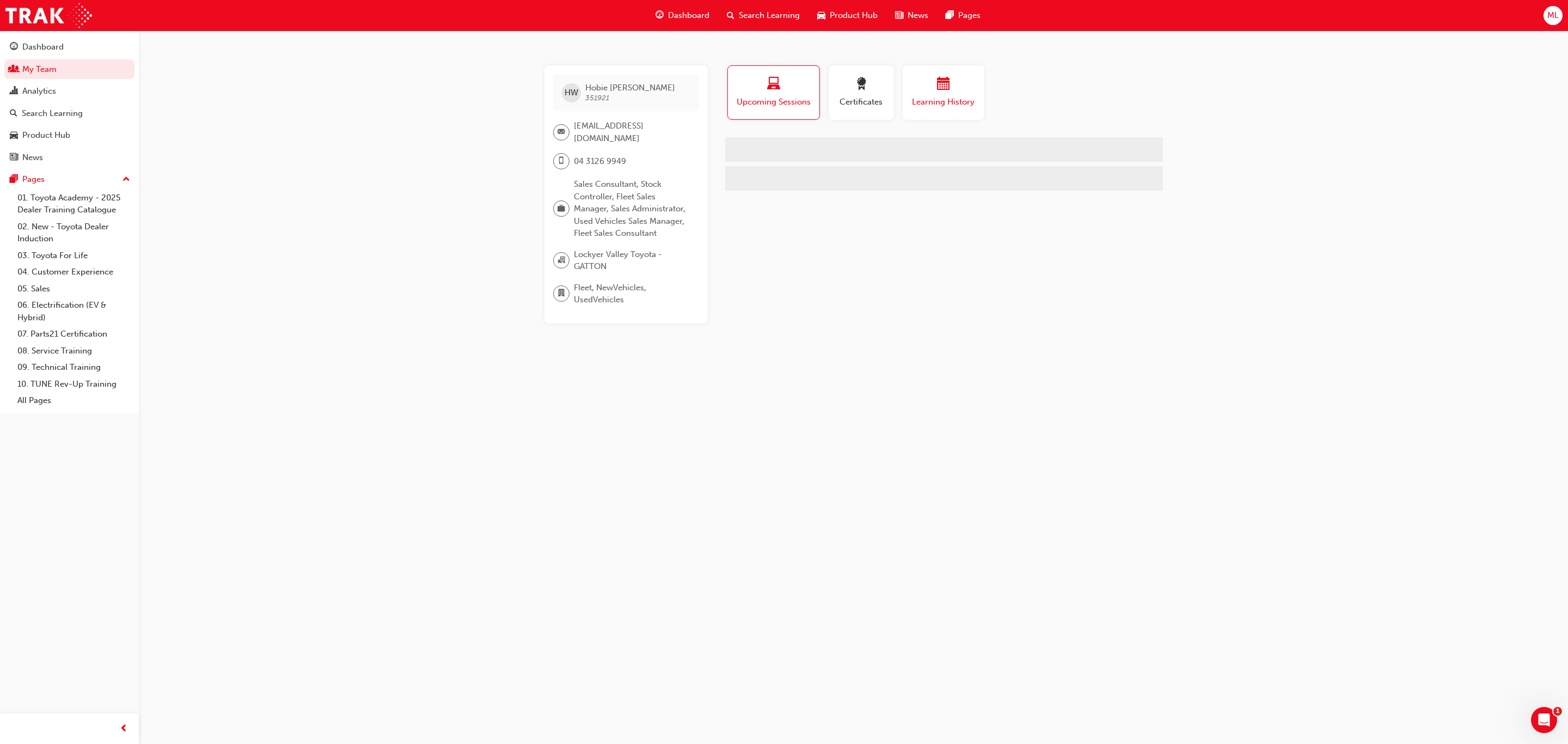
click at [941, 90] on span "calendar-icon" at bounding box center [943, 85] width 13 height 15
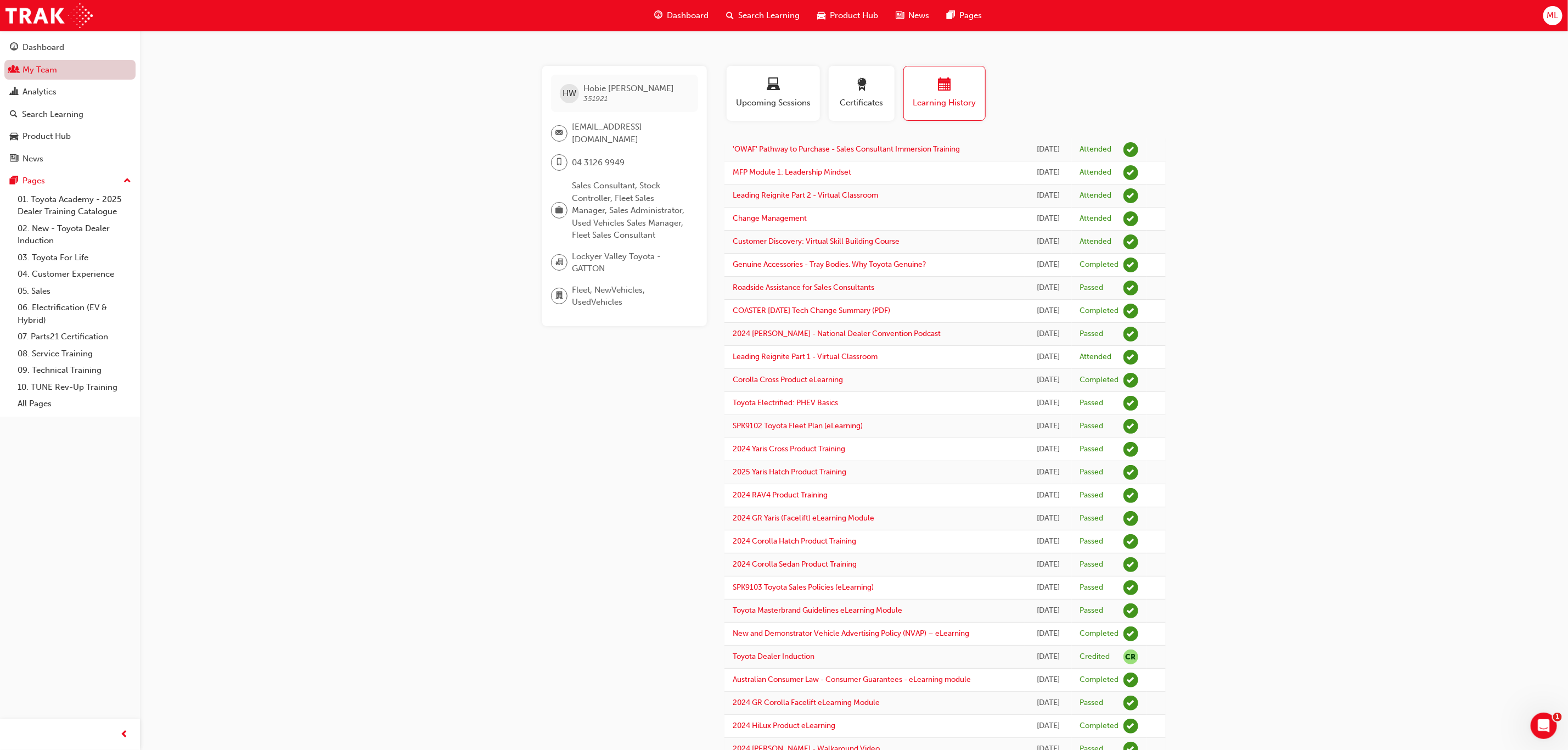
click at [34, 68] on link "My Team" at bounding box center [70, 69] width 131 height 20
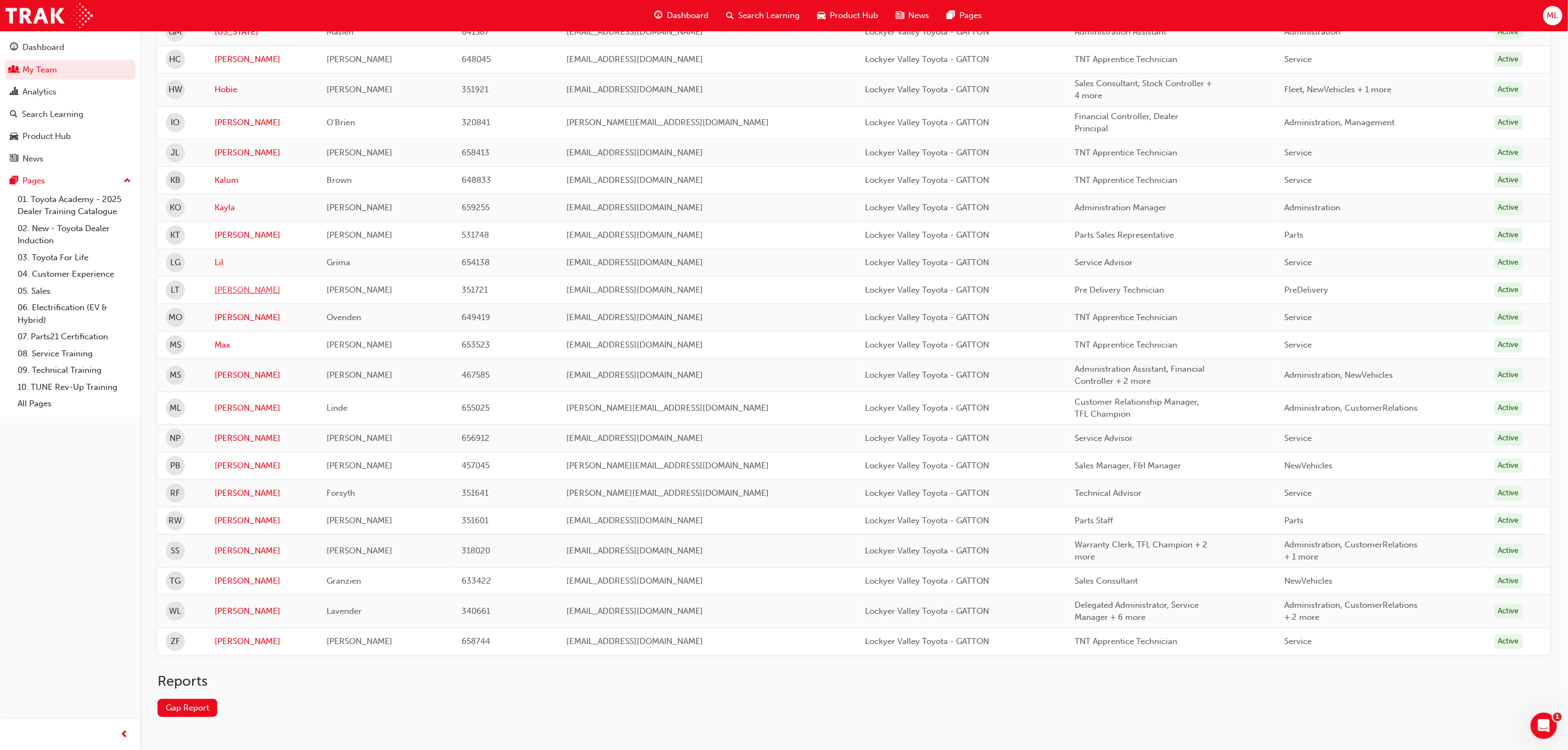
scroll to position [400, 0]
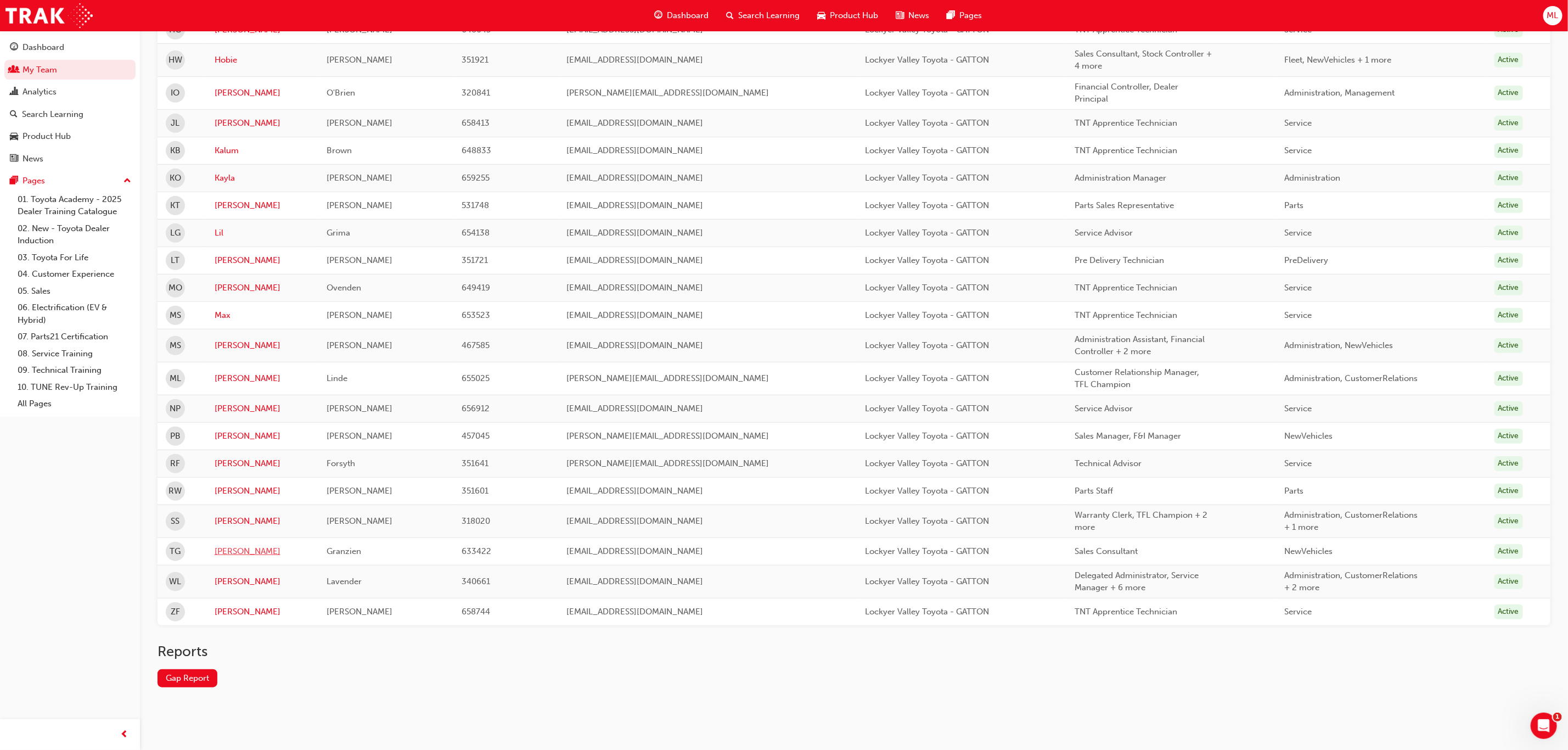
click at [226, 549] on link "[PERSON_NAME]" at bounding box center [263, 551] width 96 height 13
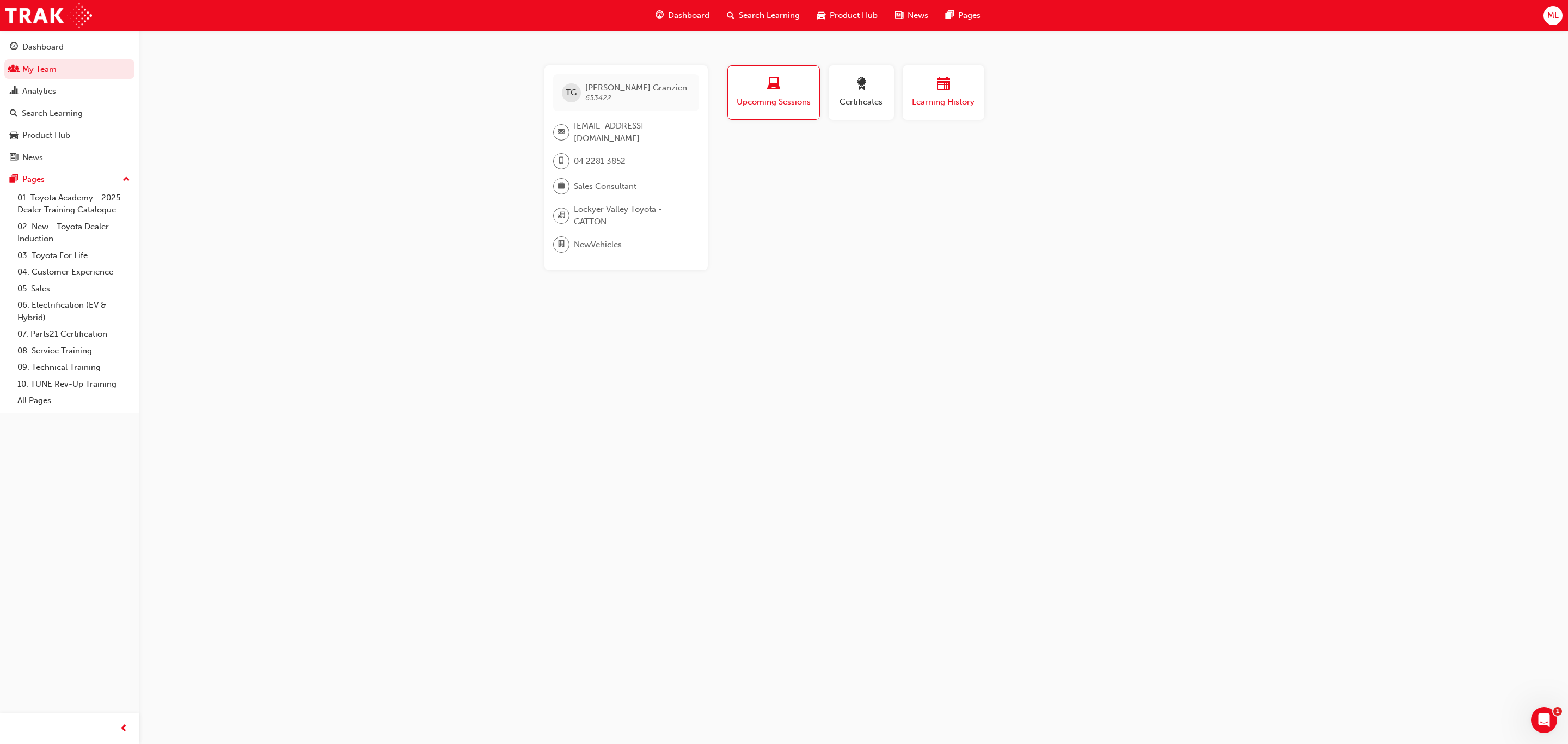
click at [931, 91] on div "button" at bounding box center [943, 86] width 65 height 17
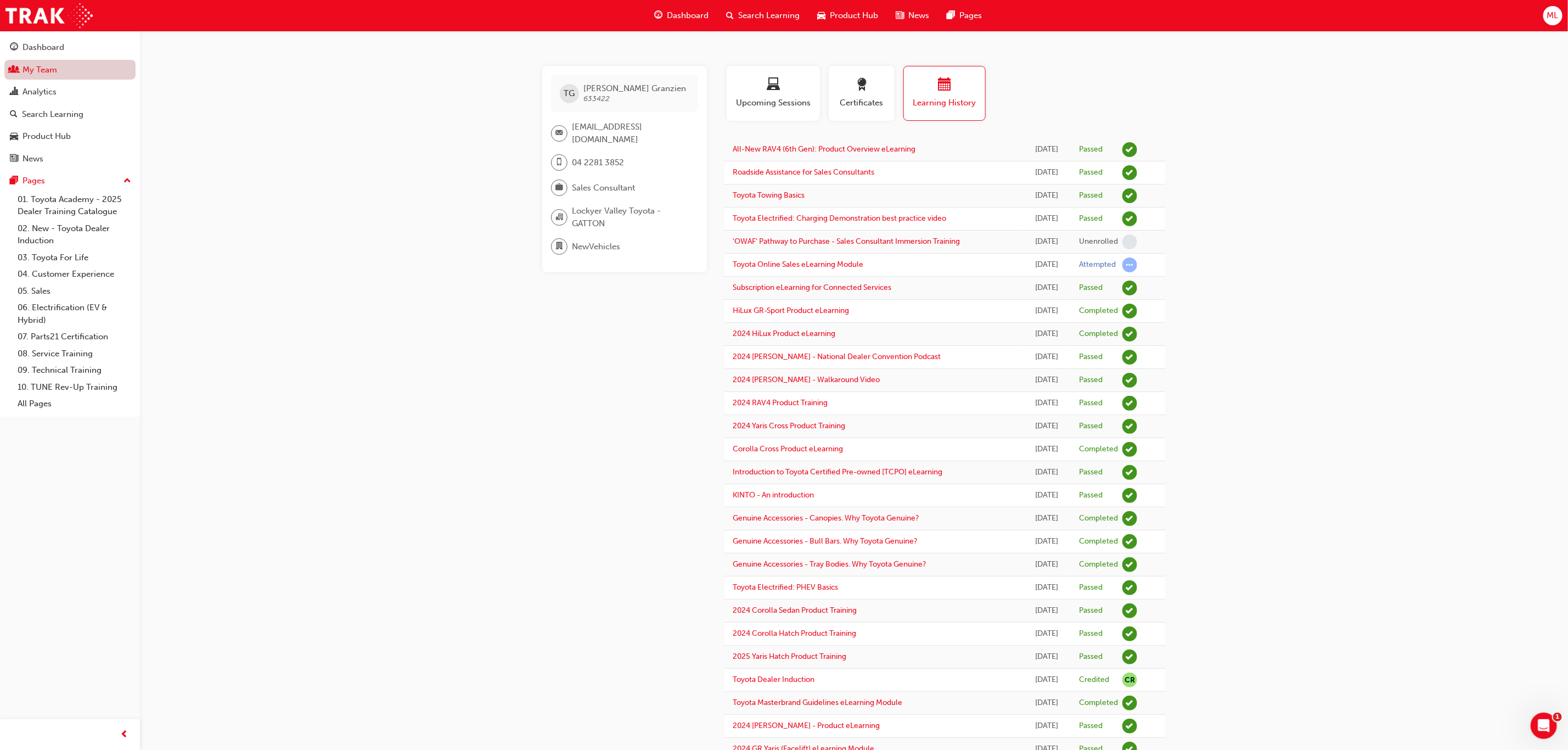
click at [40, 73] on link "My Team" at bounding box center [70, 69] width 131 height 20
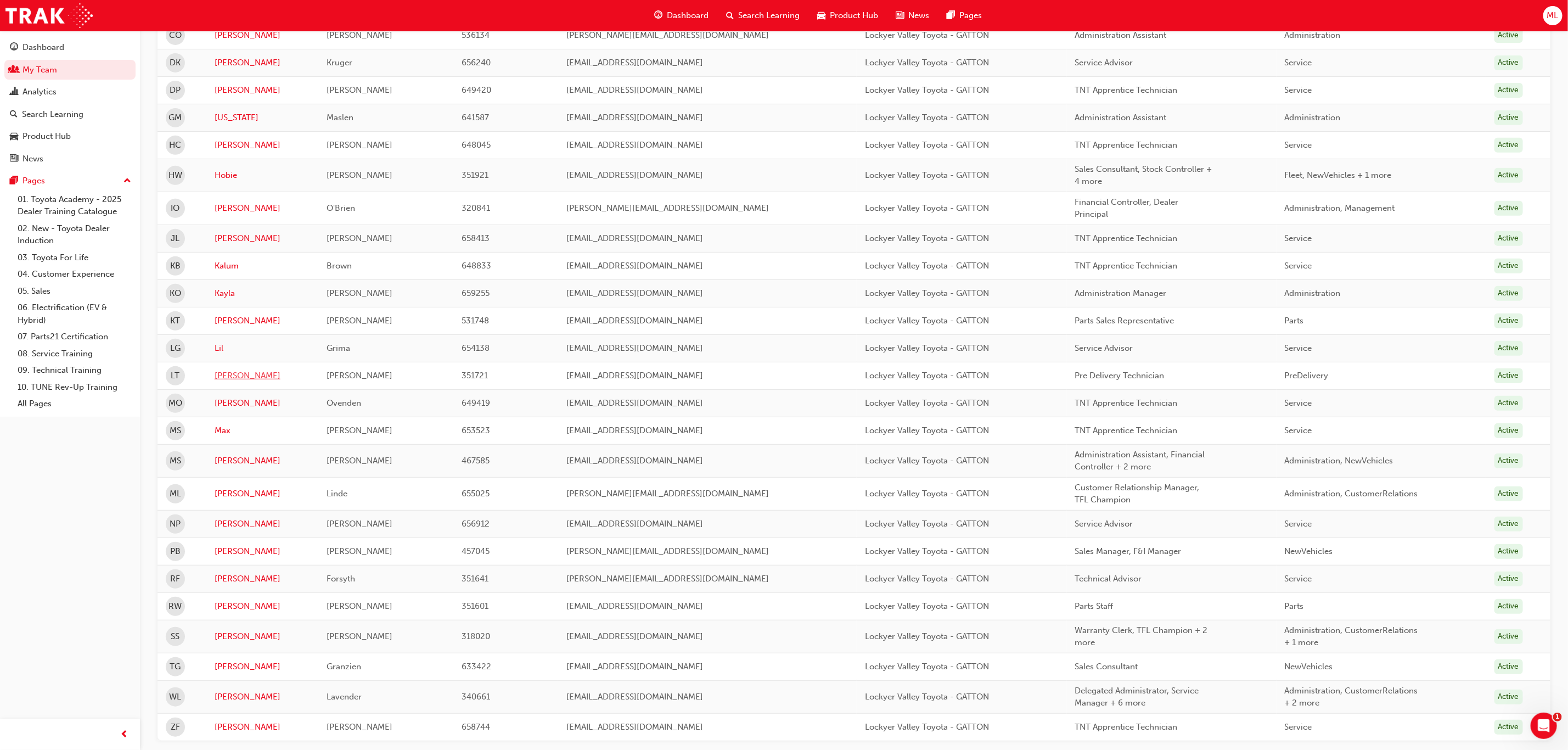
scroll to position [330, 0]
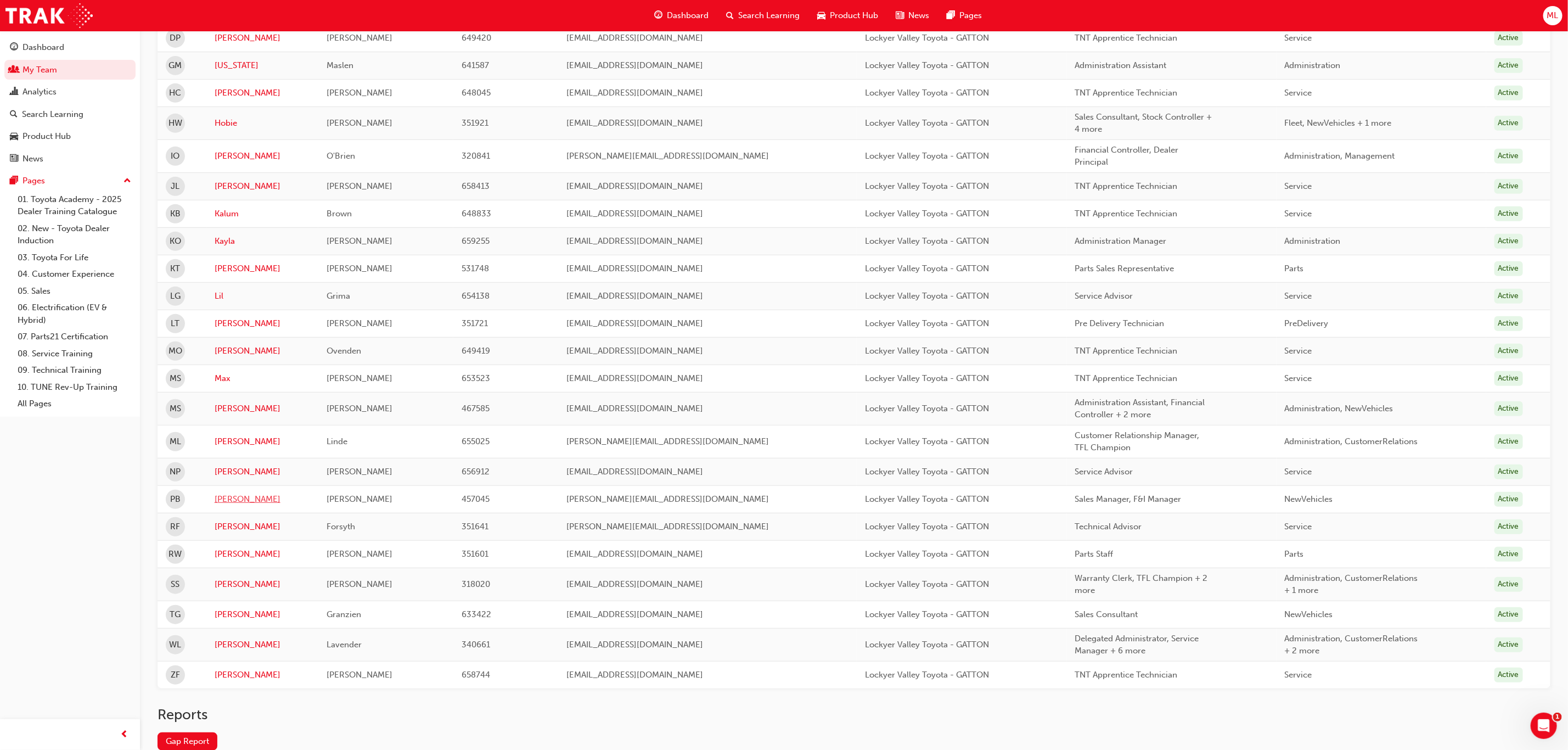
click at [223, 506] on link "[PERSON_NAME]" at bounding box center [263, 499] width 96 height 13
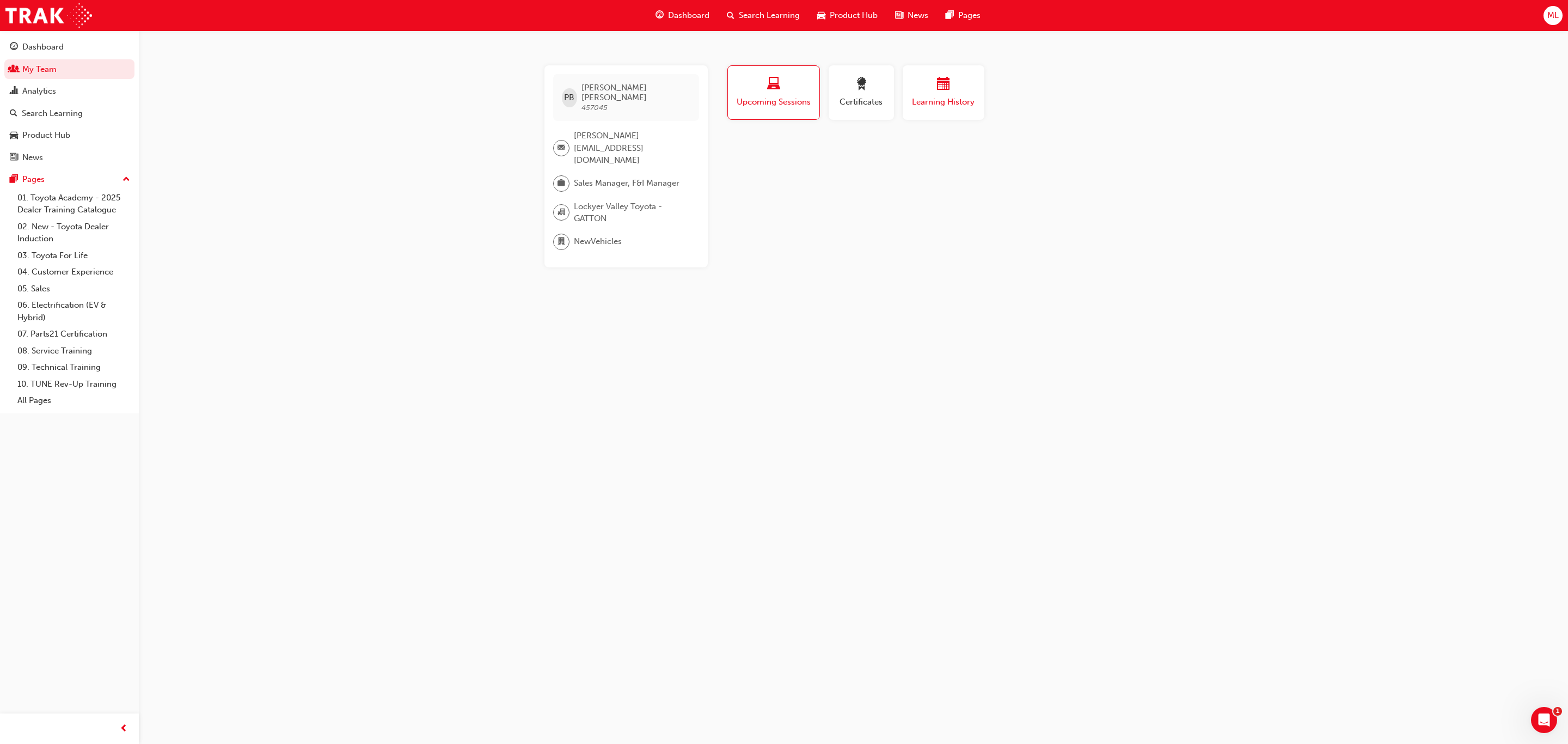
click at [952, 88] on div "button" at bounding box center [943, 86] width 65 height 17
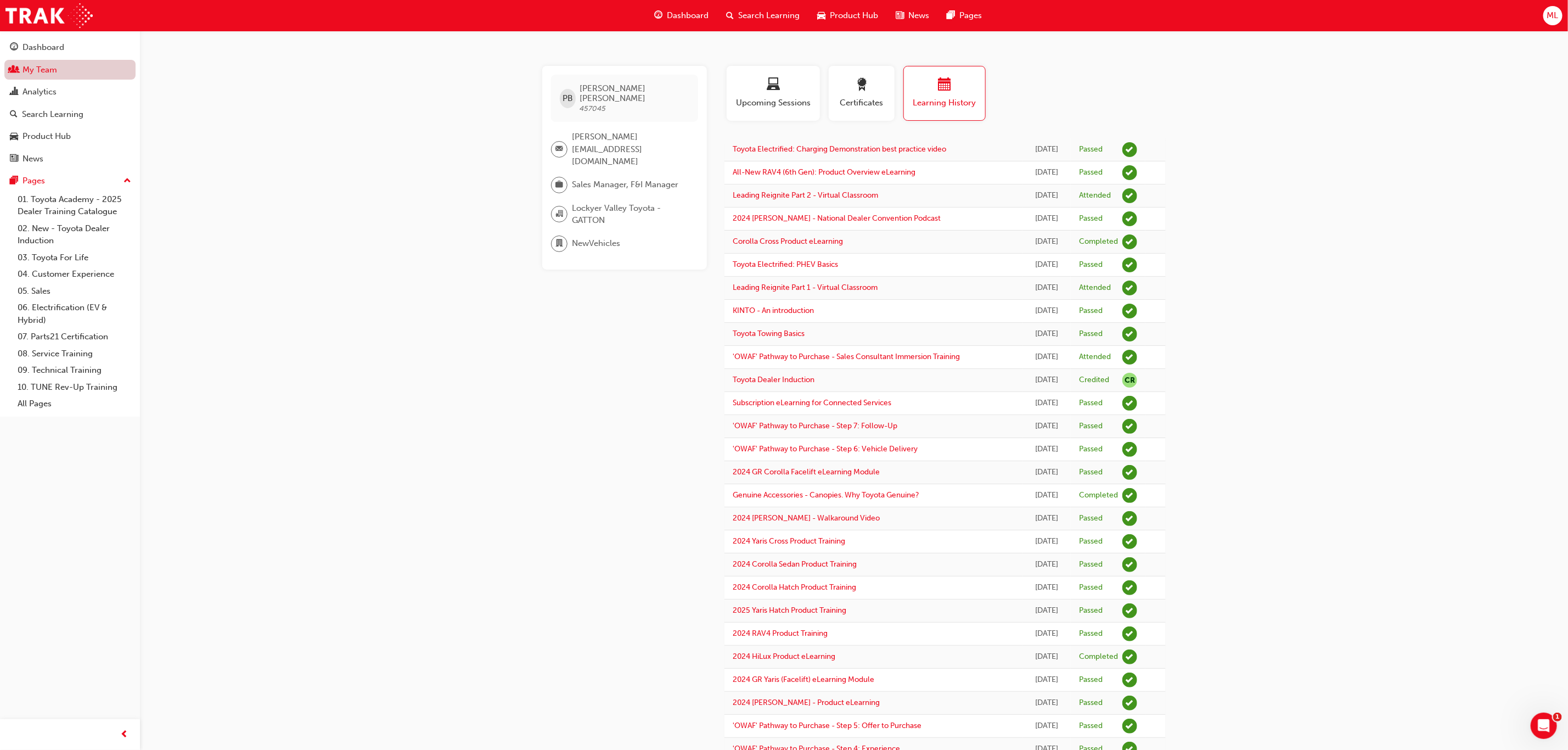
click at [32, 70] on link "My Team" at bounding box center [70, 69] width 131 height 20
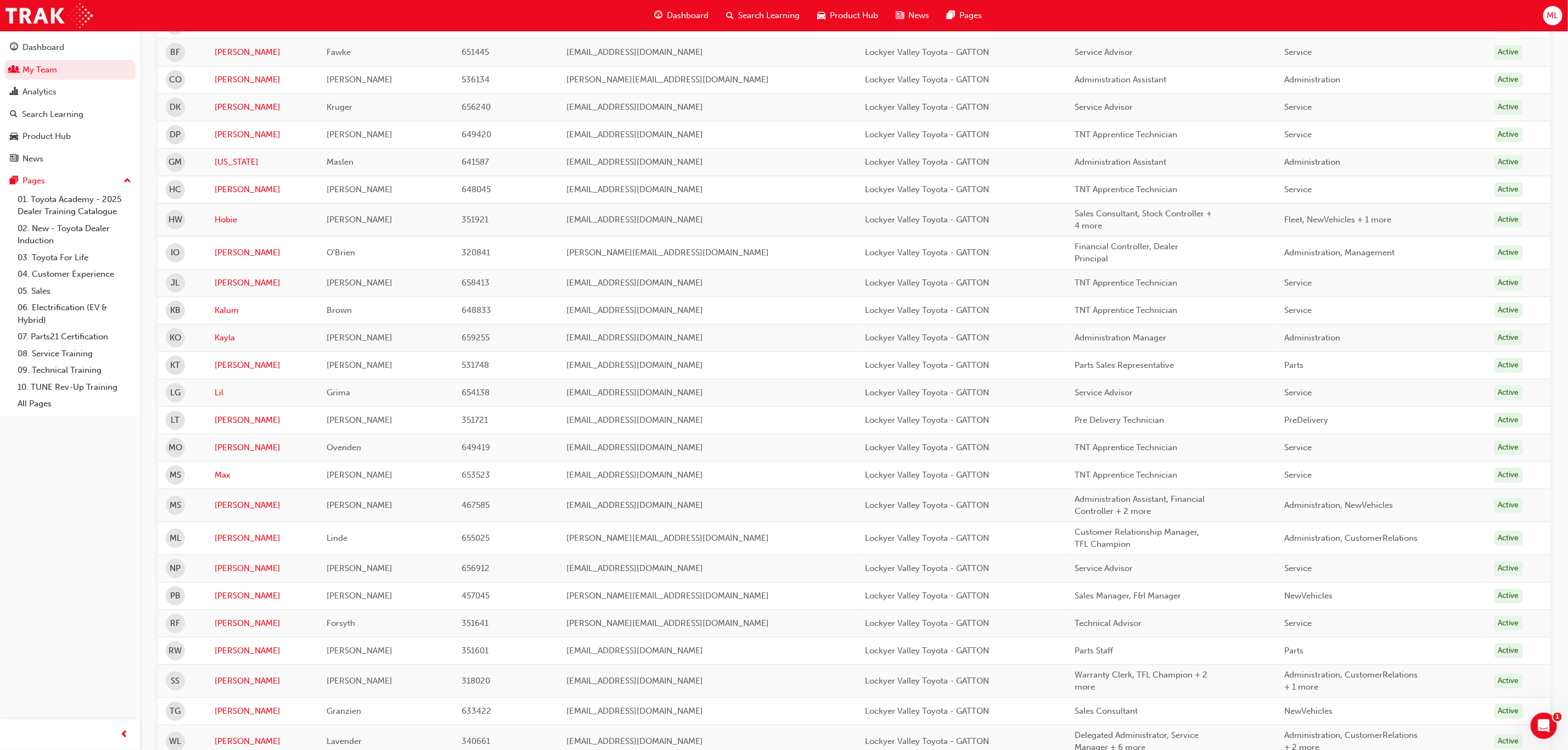
scroll to position [400, 0]
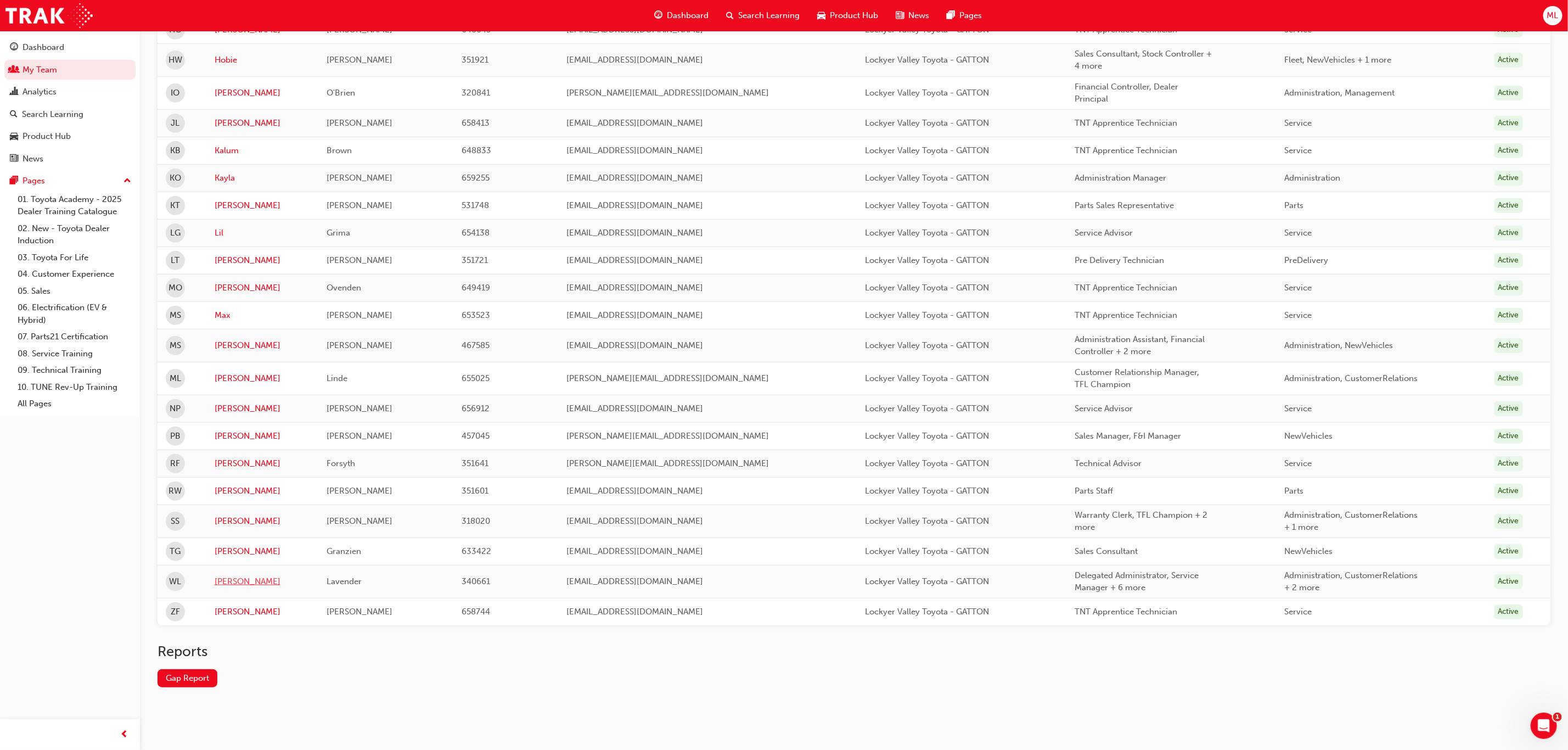
click at [223, 581] on link "[PERSON_NAME]" at bounding box center [263, 581] width 96 height 13
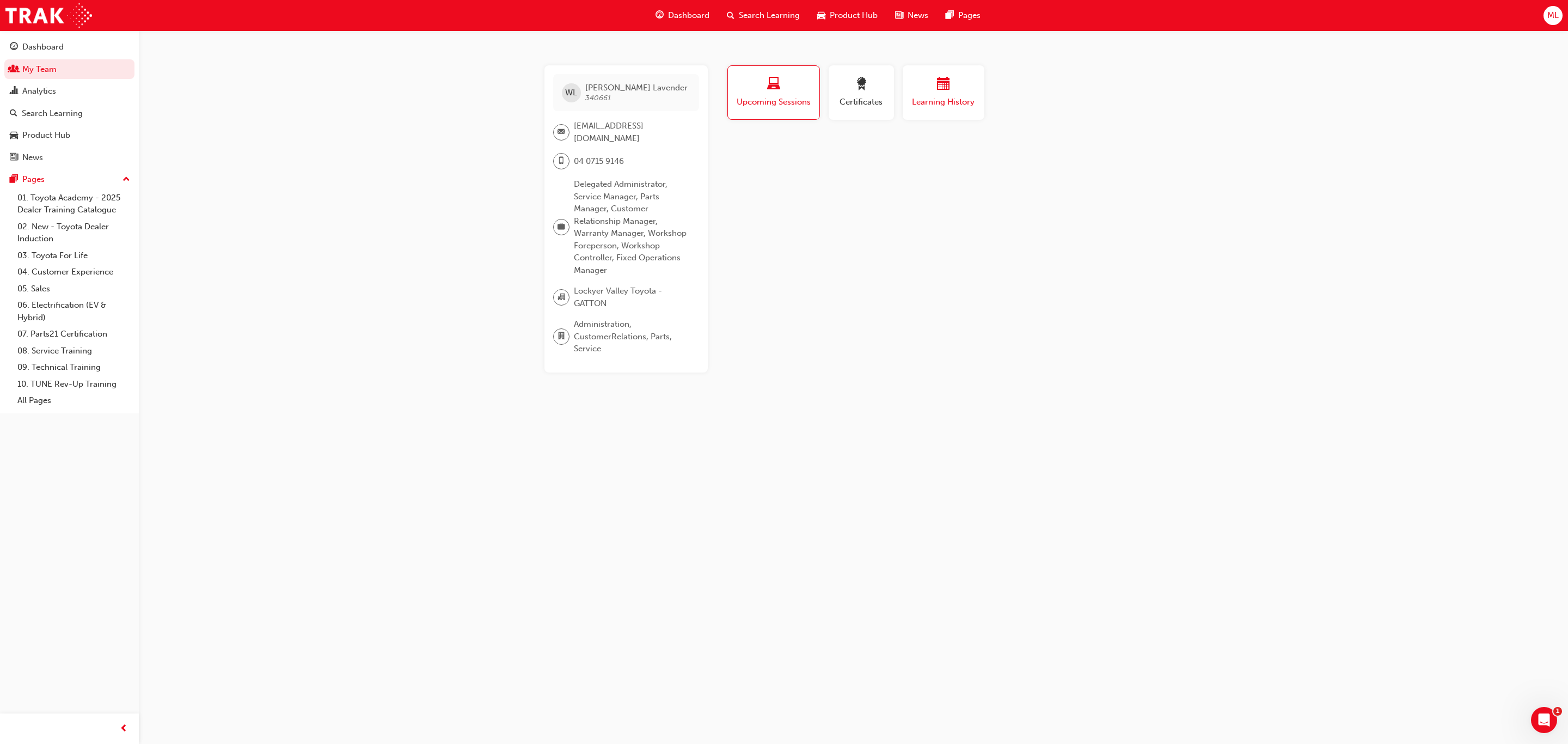
click at [933, 94] on div "Learning History" at bounding box center [943, 93] width 65 height 31
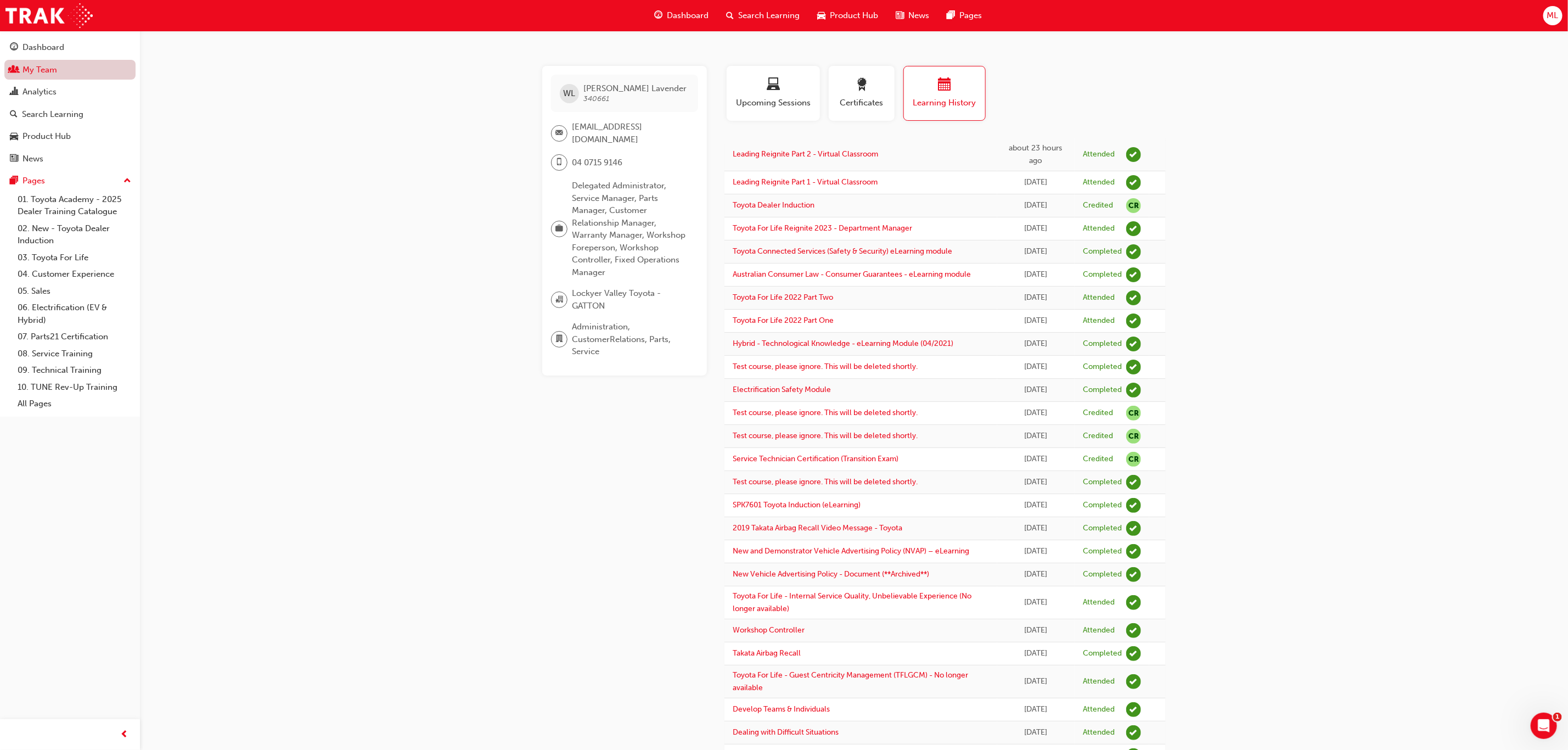
click at [34, 69] on link "My Team" at bounding box center [70, 69] width 131 height 20
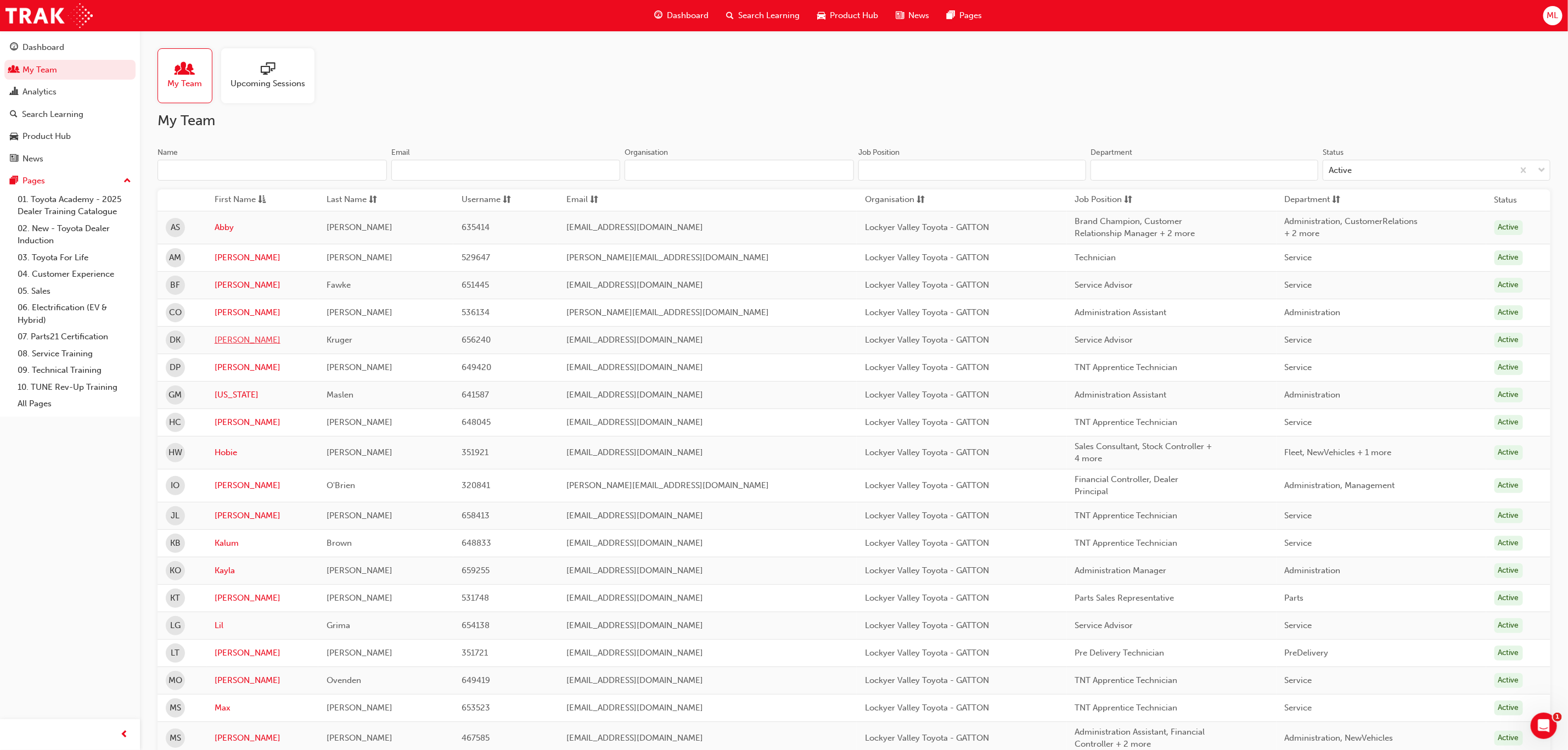
click at [226, 342] on link "[PERSON_NAME]" at bounding box center [263, 340] width 96 height 13
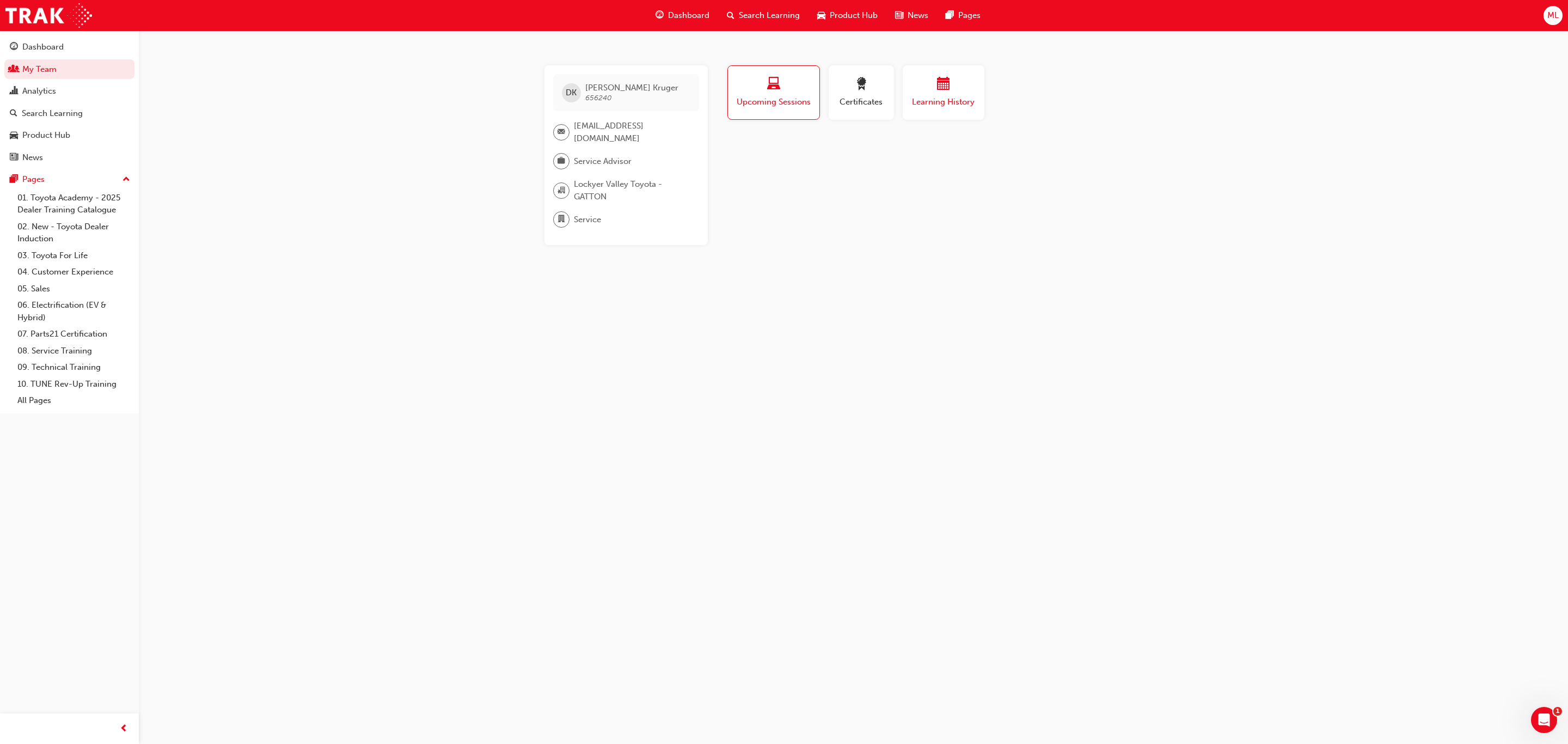
click at [937, 92] on span "calendar-icon" at bounding box center [943, 85] width 13 height 15
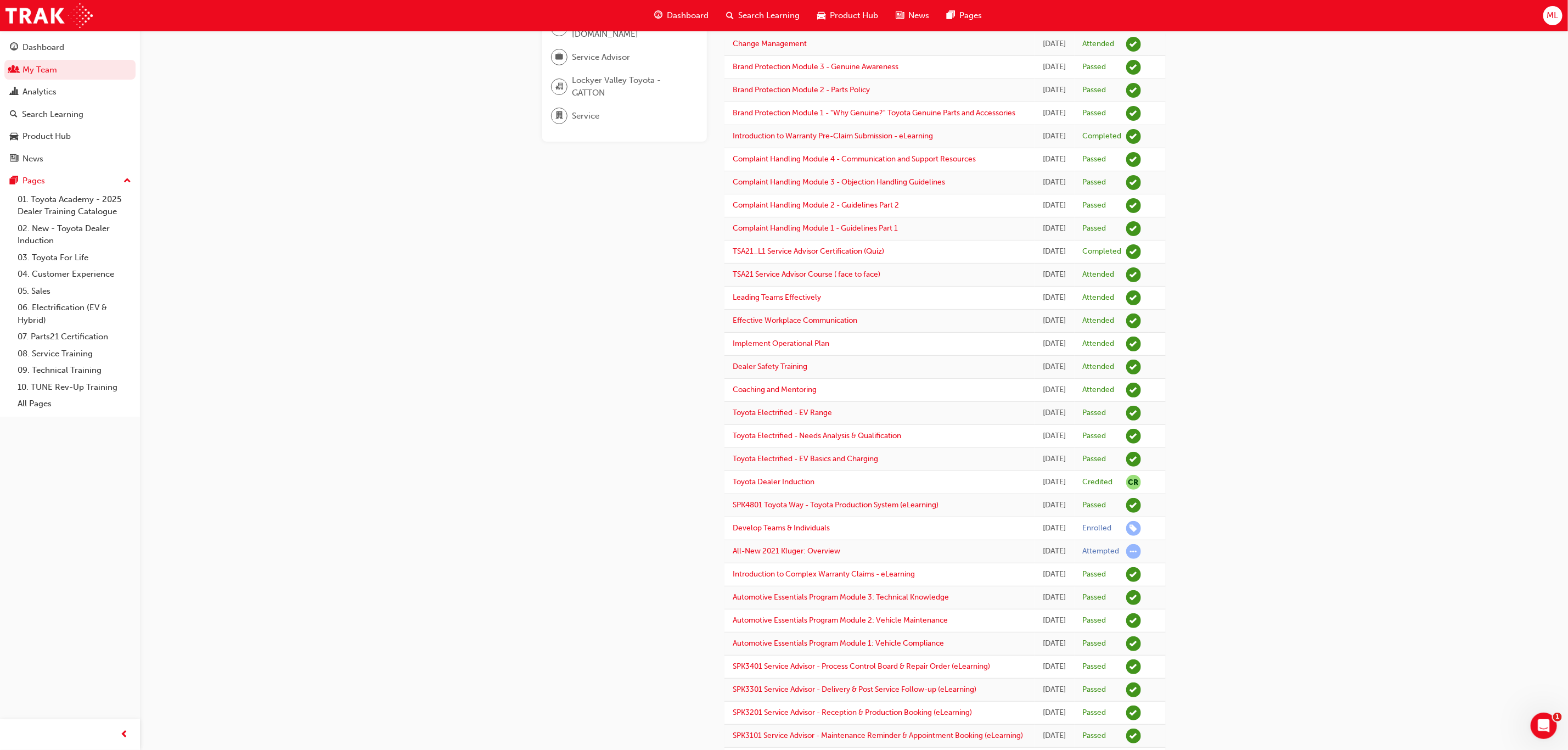
scroll to position [164, 0]
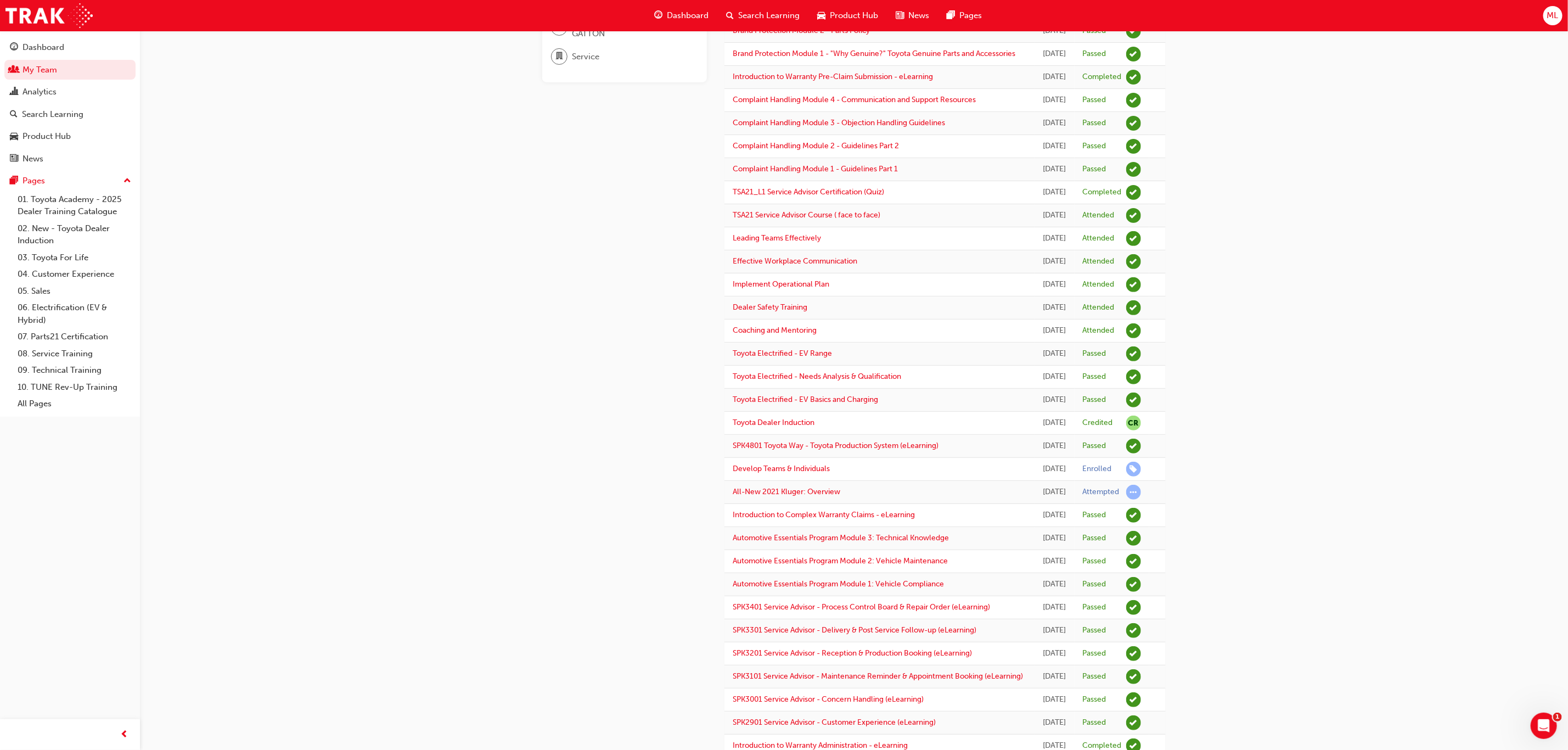
click at [1043, 337] on div "Tue 15 Apr 2025" at bounding box center [1054, 331] width 23 height 13
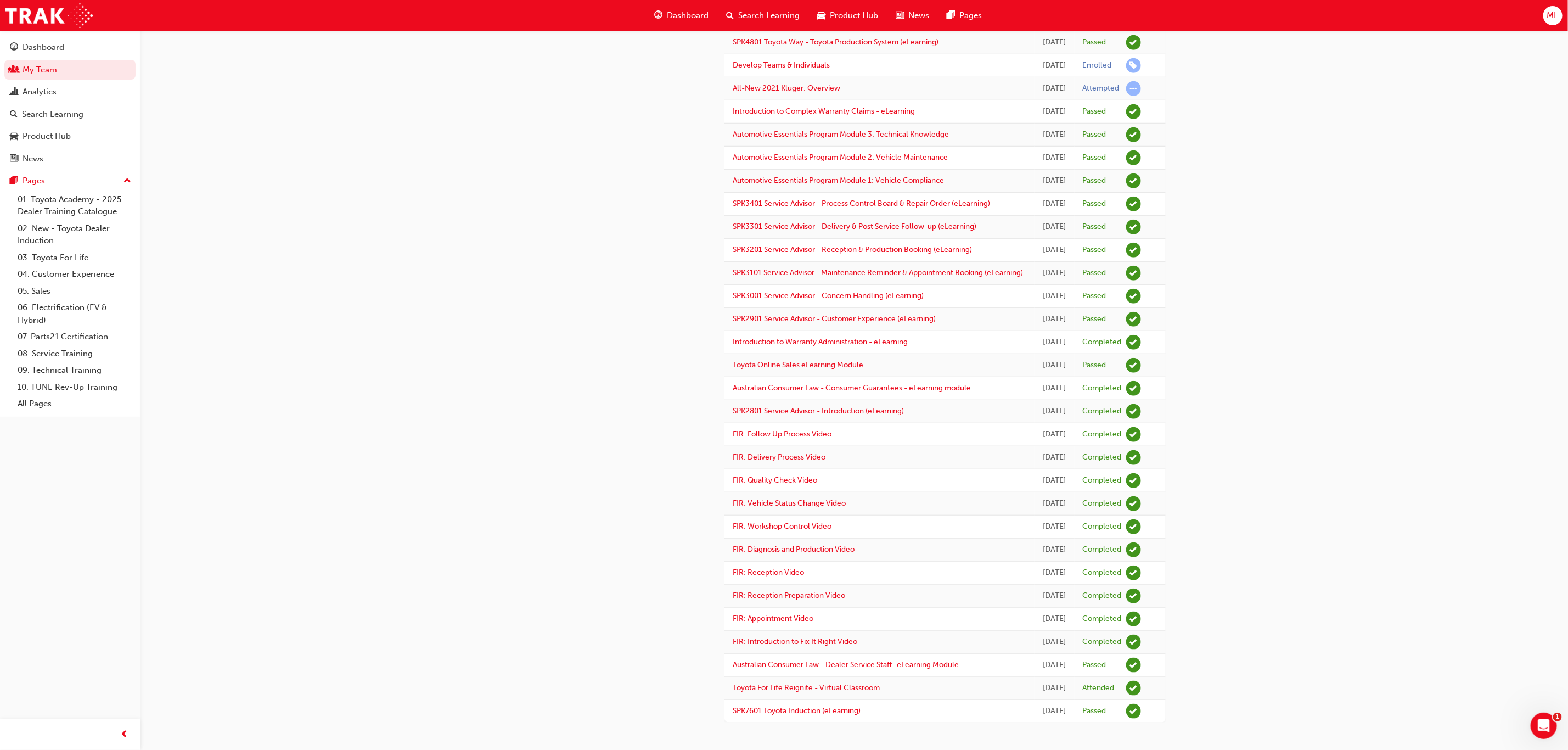
scroll to position [659, 0]
click at [169, 322] on div "DK Dean Kruger 656240 deank@lockyervalleytoyota.com.au Service Advisor Lockyer …" at bounding box center [784, 91] width 1568 height 1318
click at [40, 482] on div "Dashboard My Team Analytics Search Learning Product Hub News Pages Pages 01. To…" at bounding box center [70, 361] width 140 height 722
